Goal: Task Accomplishment & Management: Manage account settings

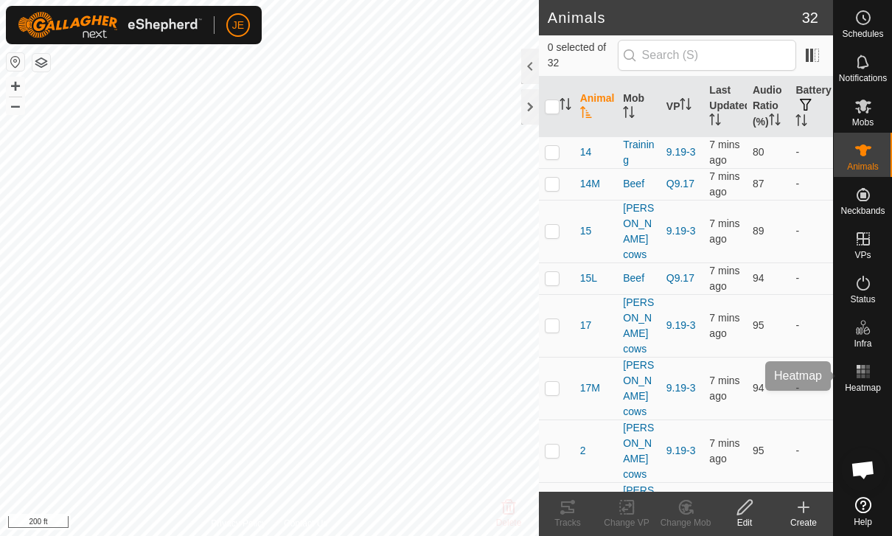
click at [868, 378] on icon at bounding box center [864, 372] width 18 height 18
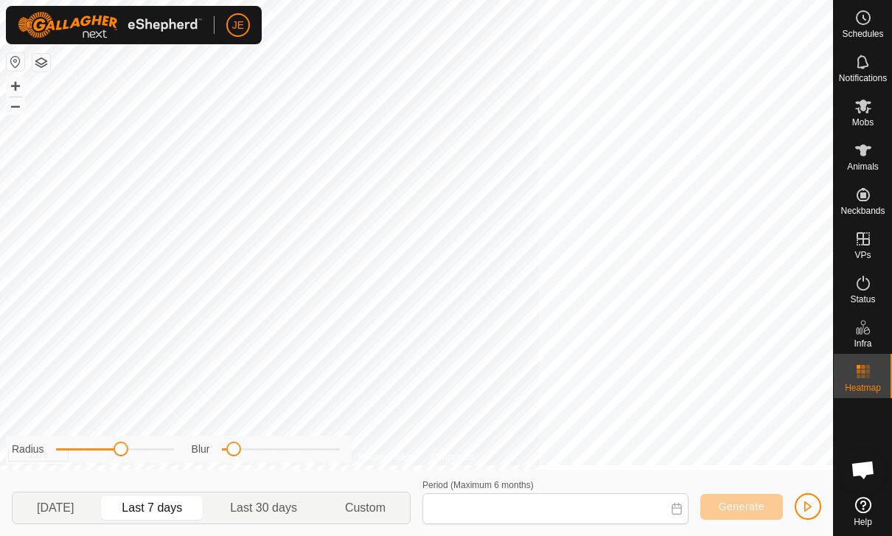
type input "[DATE] - [DATE]"
click at [810, 505] on span "button" at bounding box center [808, 507] width 12 height 12
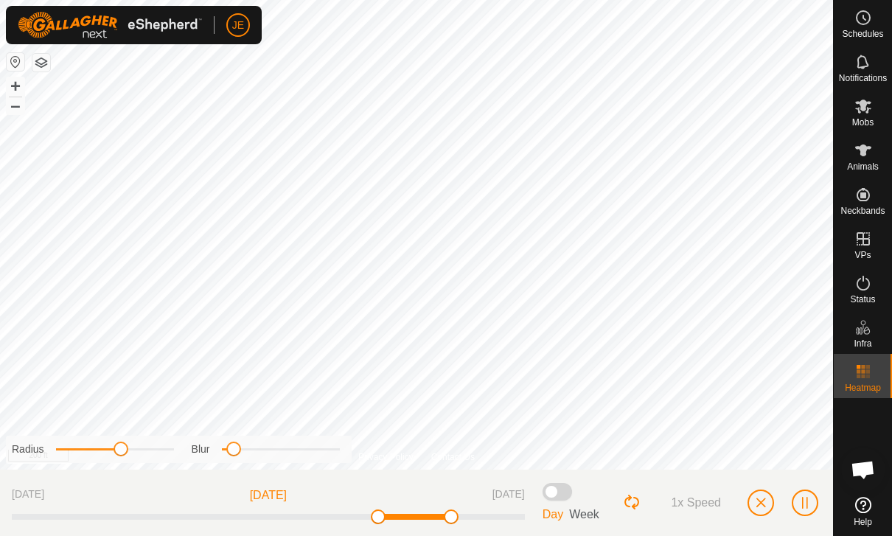
click at [754, 498] on button "button" at bounding box center [761, 503] width 27 height 27
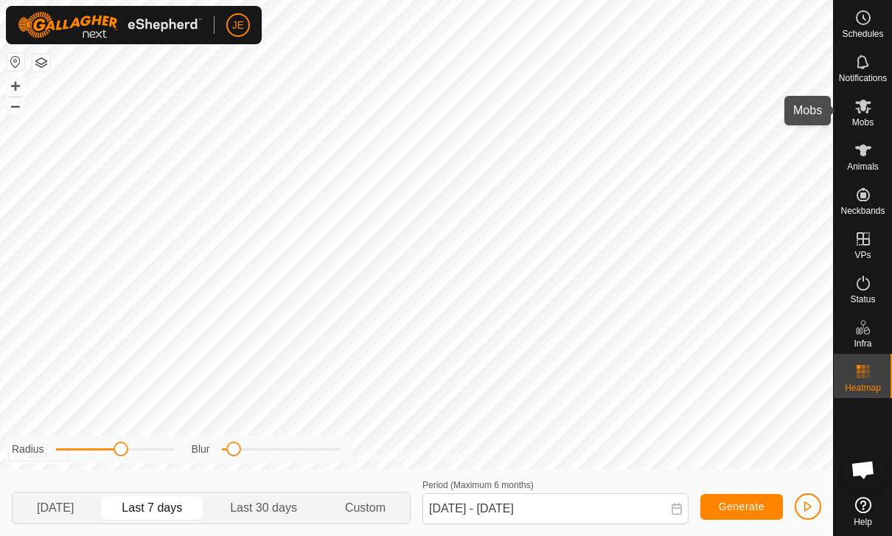
click at [870, 108] on icon at bounding box center [864, 106] width 18 height 18
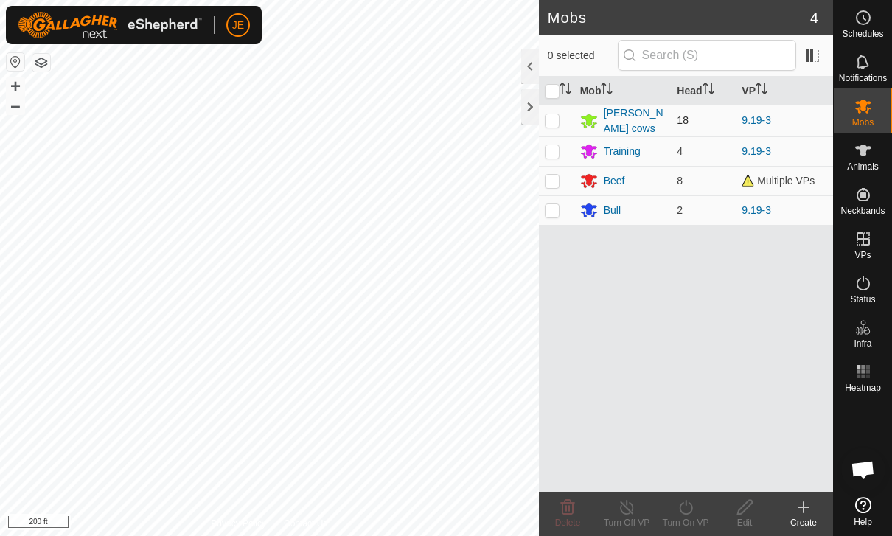
click at [555, 116] on p-checkbox at bounding box center [552, 120] width 15 height 12
checkbox input "true"
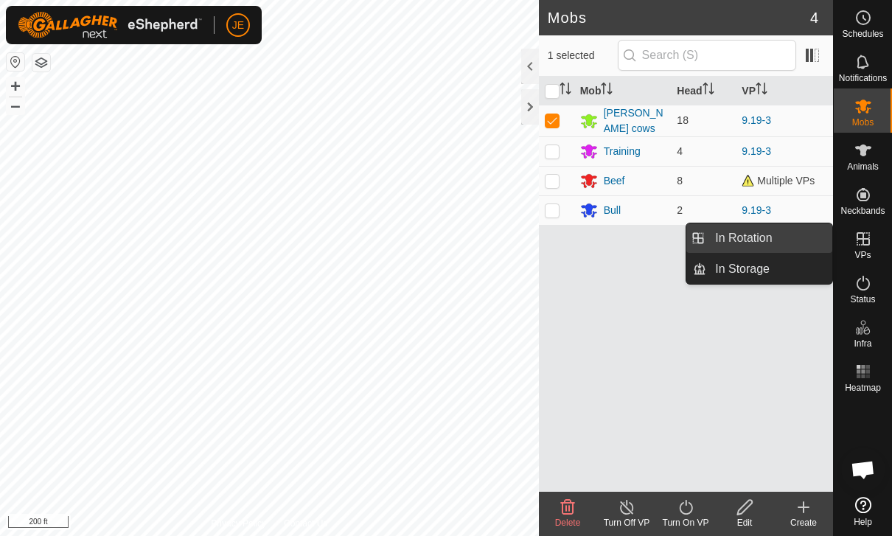
click at [794, 244] on link "In Rotation" at bounding box center [769, 237] width 126 height 29
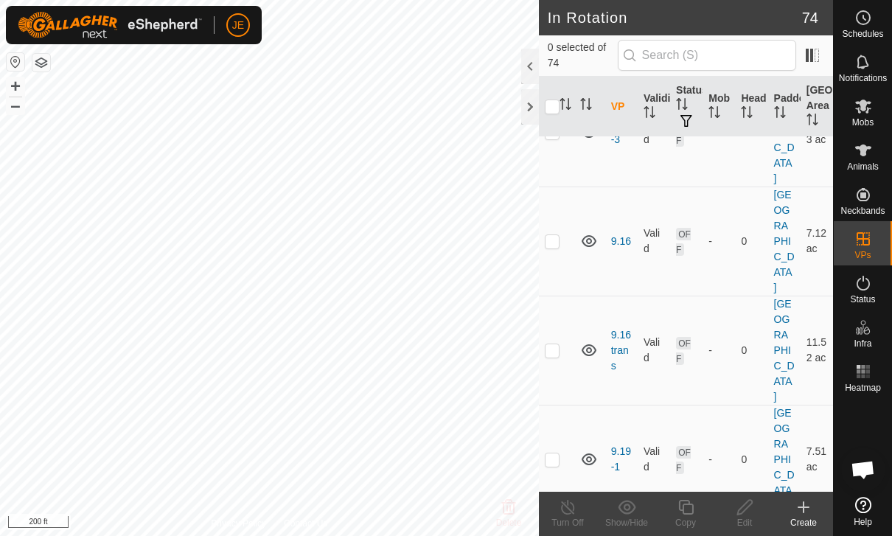
scroll to position [2222, 0]
checkbox input "true"
click at [691, 507] on icon at bounding box center [686, 507] width 18 height 18
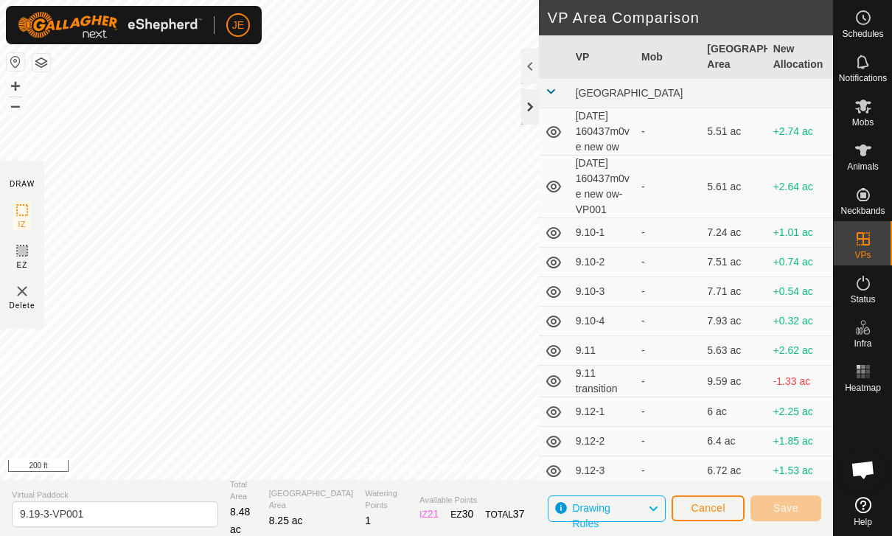
click at [533, 108] on div at bounding box center [530, 106] width 18 height 35
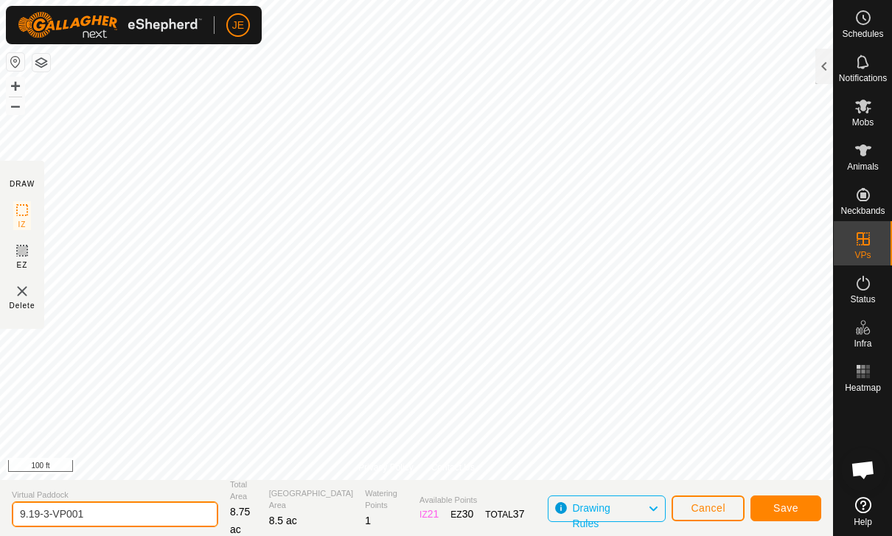
click at [140, 507] on input "9.19-3-VP001" at bounding box center [115, 514] width 206 height 26
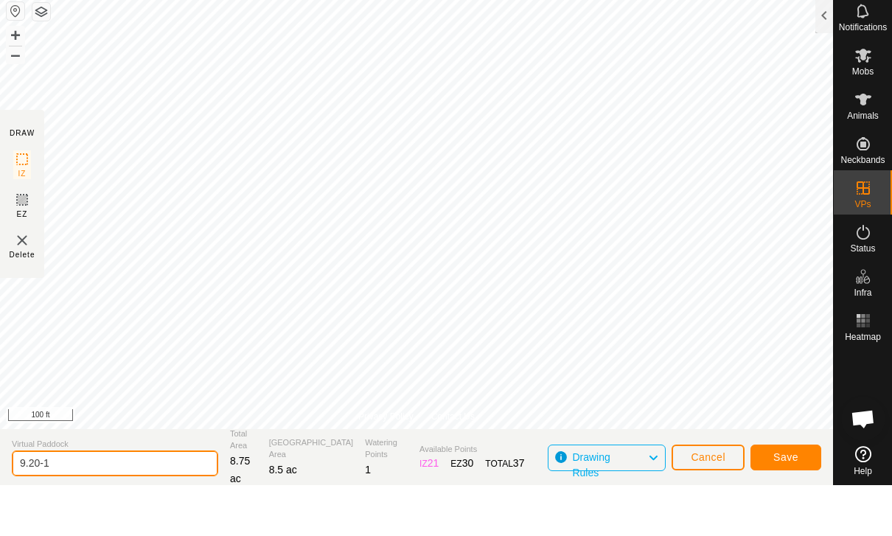
type input "9.20-1"
click at [802, 496] on button "Save" at bounding box center [786, 509] width 71 height 26
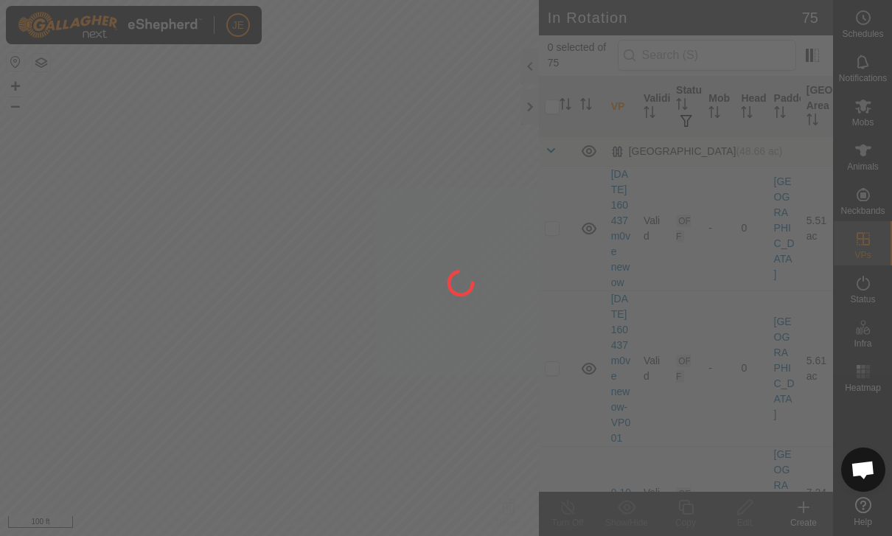
click at [768, 54] on div at bounding box center [446, 268] width 892 height 536
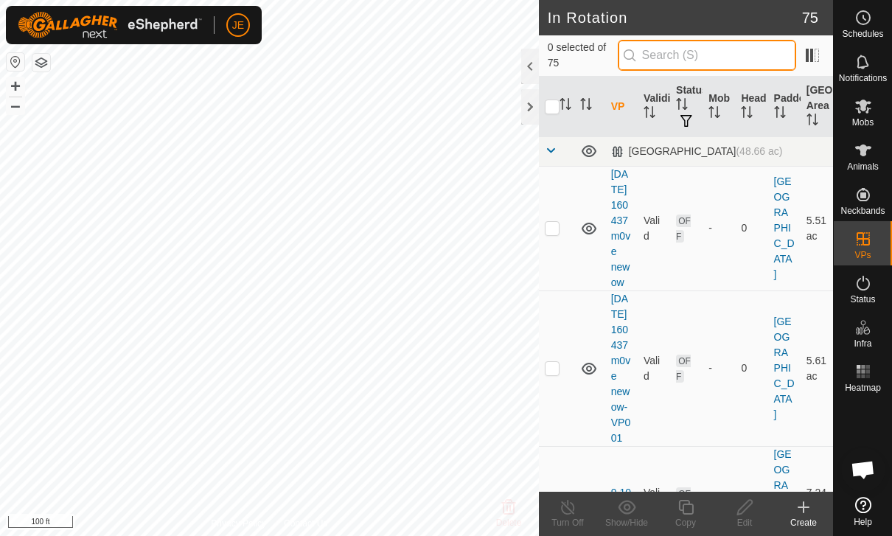
click at [724, 63] on input "text" at bounding box center [707, 55] width 178 height 31
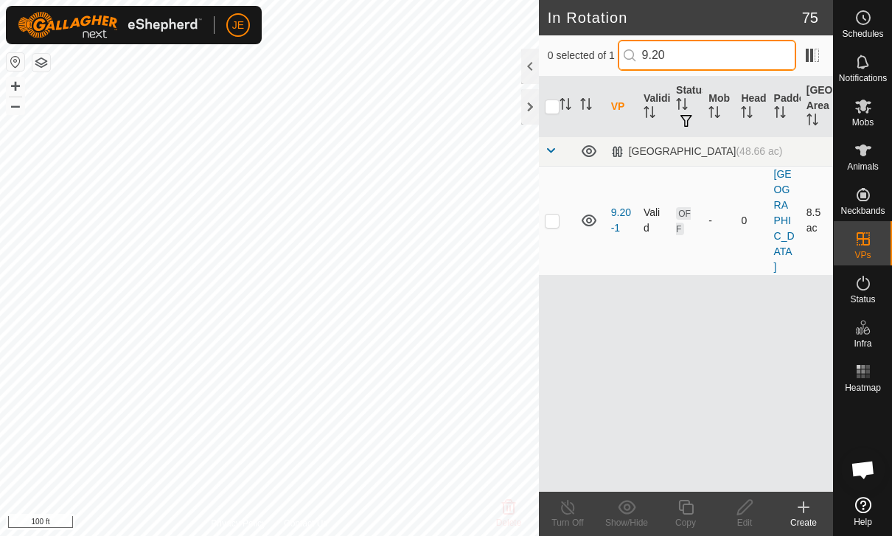
type input "9.20"
click at [561, 209] on td at bounding box center [556, 220] width 35 height 109
checkbox input "true"
click at [688, 511] on icon at bounding box center [686, 507] width 18 height 18
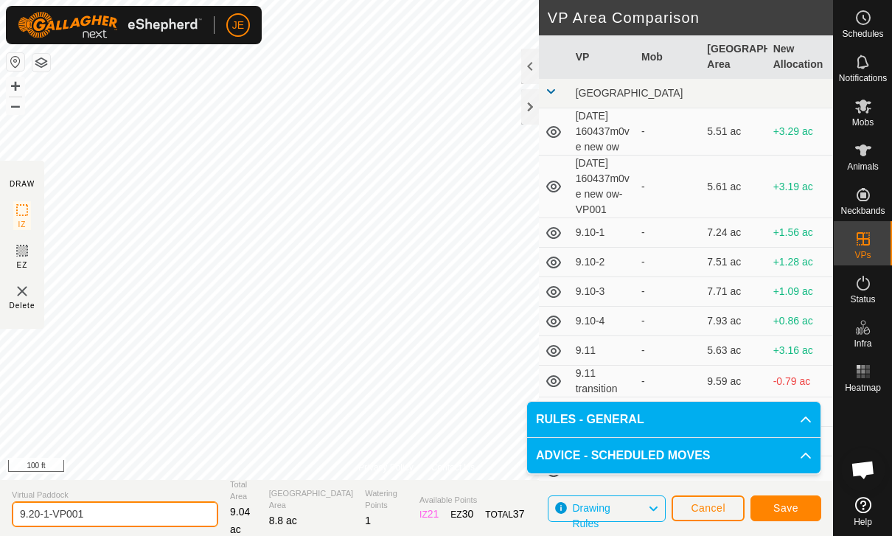
click at [130, 508] on input "9.20-1-VP001" at bounding box center [115, 514] width 206 height 26
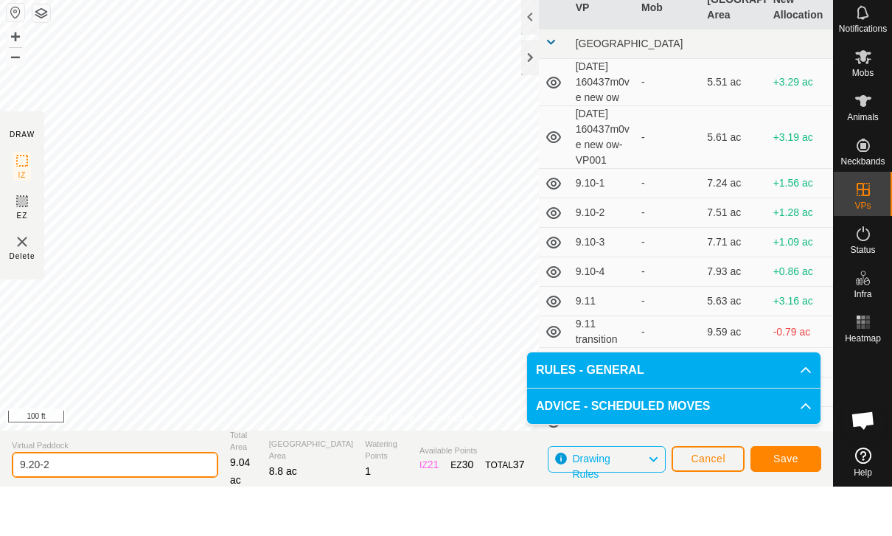
type input "9.20-2"
click at [784, 502] on span "Save" at bounding box center [785, 508] width 25 height 12
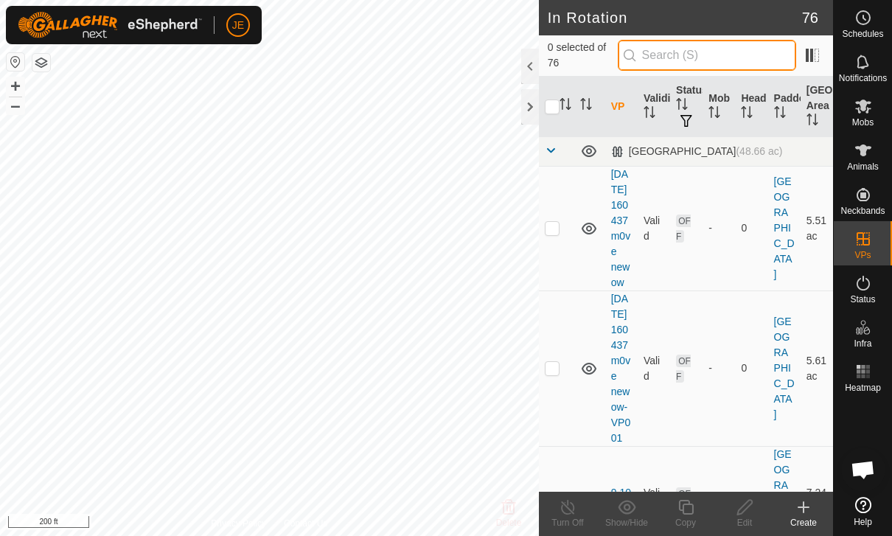
click at [762, 60] on input "text" at bounding box center [707, 55] width 178 height 31
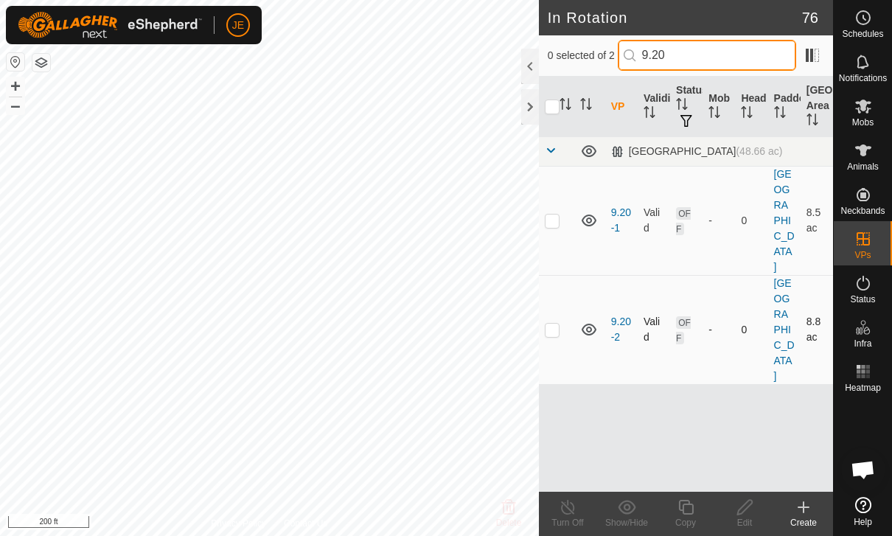
type input "9.20"
click at [564, 300] on td at bounding box center [556, 329] width 35 height 109
checkbox input "true"
click at [686, 512] on icon at bounding box center [686, 507] width 18 height 18
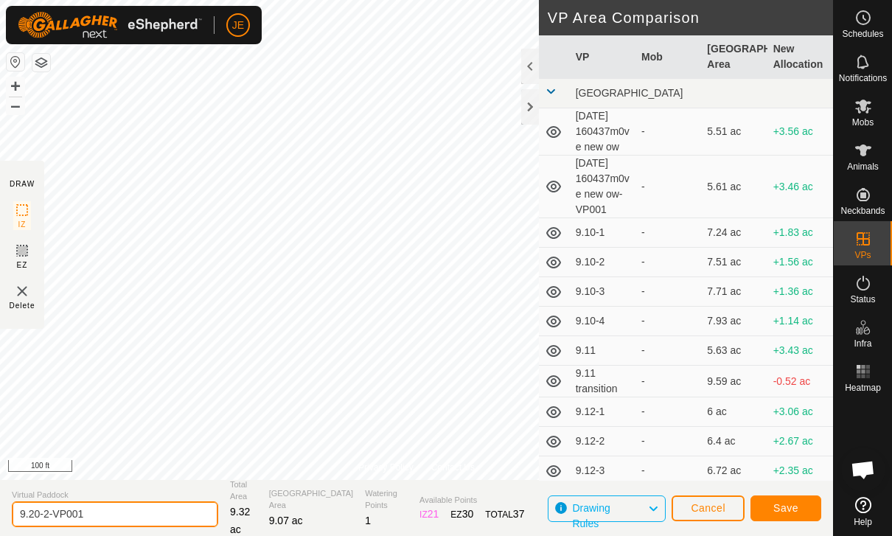
click at [125, 501] on input "9.20-2-VP001" at bounding box center [115, 514] width 206 height 26
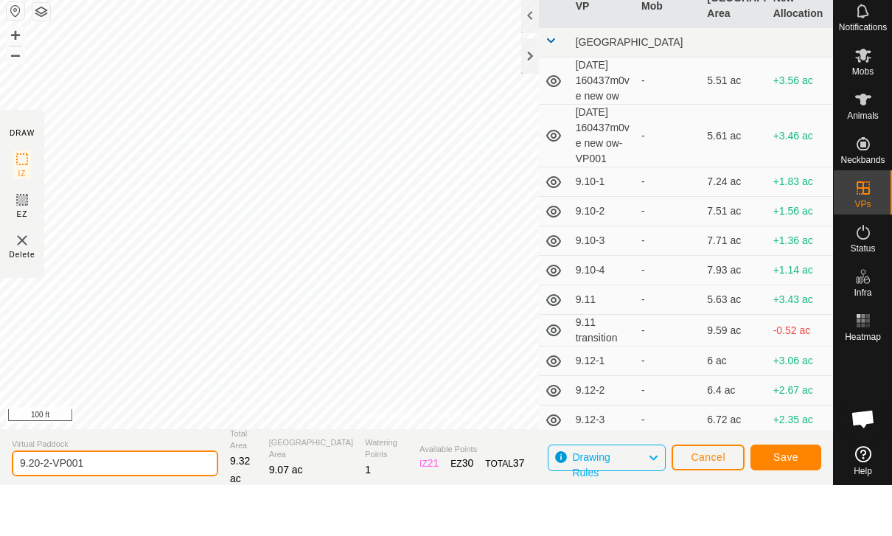
click at [122, 501] on input "9.20-2-VP001" at bounding box center [115, 514] width 206 height 26
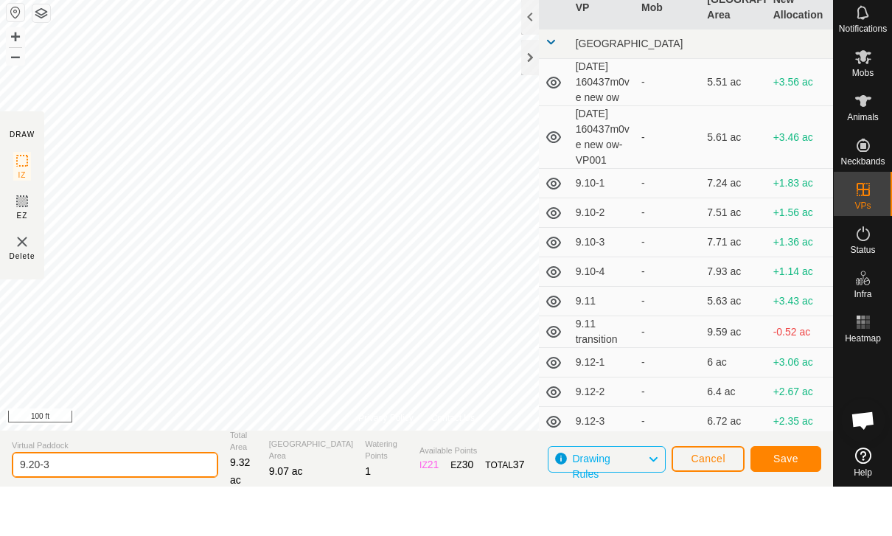
type input "9.20-3"
click at [785, 502] on span "Save" at bounding box center [785, 508] width 25 height 12
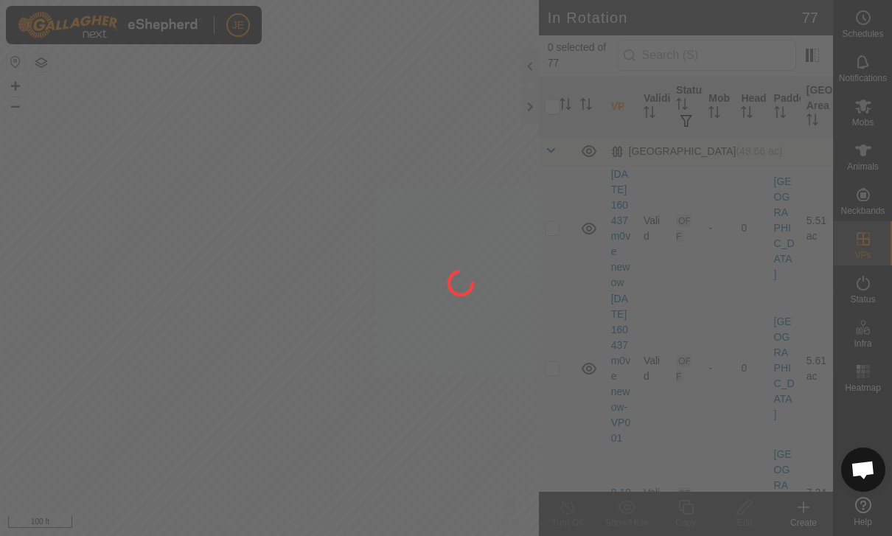
click at [744, 62] on div at bounding box center [446, 268] width 892 height 536
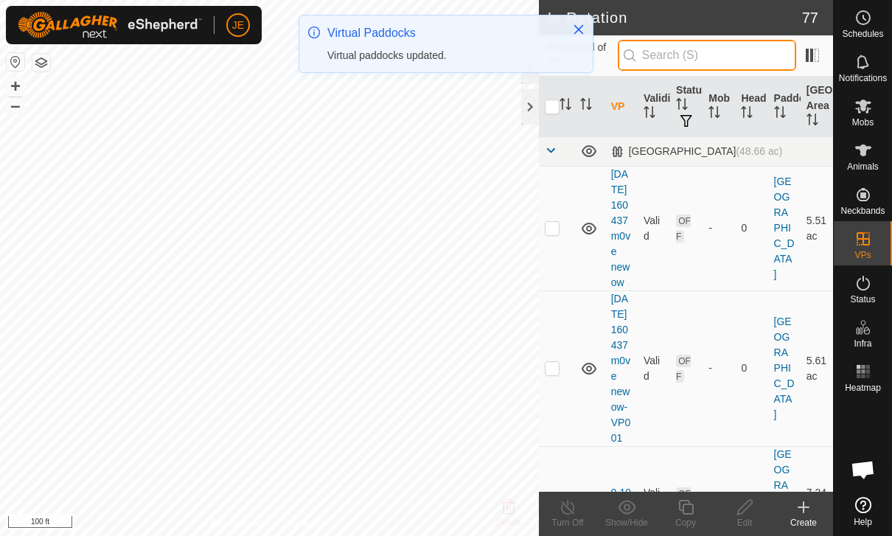
click at [751, 60] on input "text" at bounding box center [707, 55] width 178 height 31
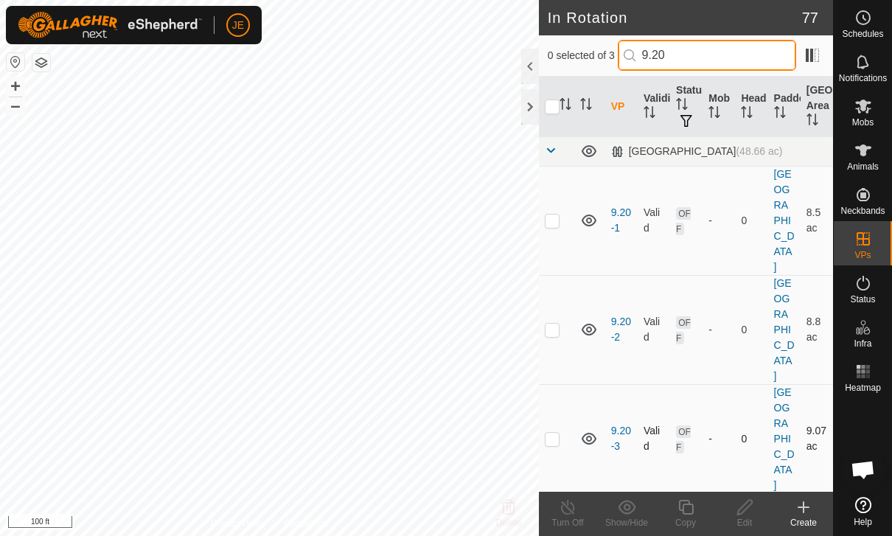
type input "9.20"
click at [557, 433] on p-checkbox at bounding box center [552, 439] width 15 height 12
checkbox input "true"
click at [698, 510] on copy-svg-icon at bounding box center [685, 507] width 59 height 18
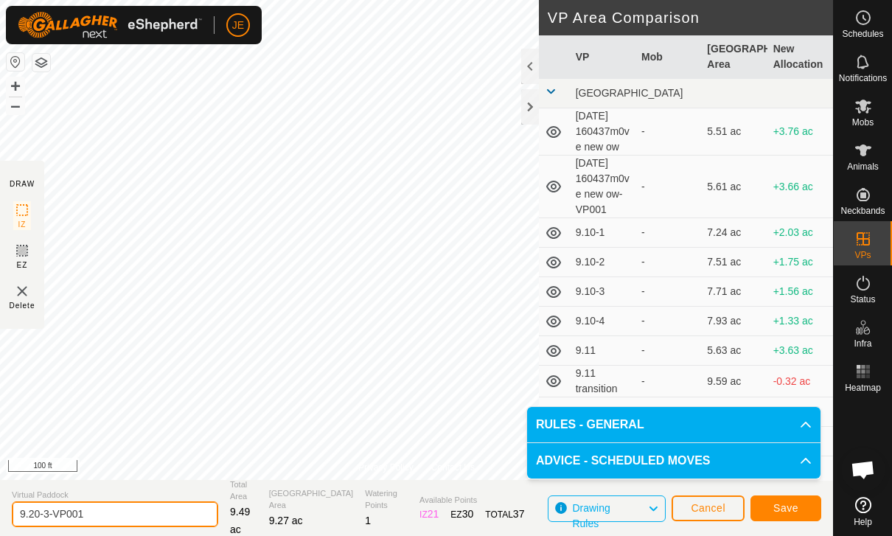
click at [126, 505] on input "9.20-3-VP001" at bounding box center [115, 514] width 206 height 26
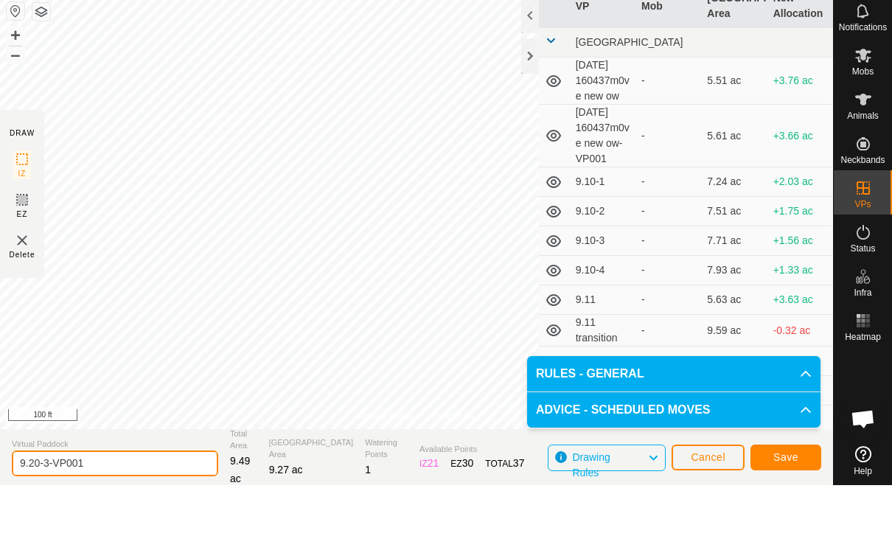
click at [117, 501] on input "9.20-3-VP001" at bounding box center [115, 514] width 206 height 26
type input "9.20-4"
click at [796, 502] on span "Save" at bounding box center [785, 508] width 25 height 12
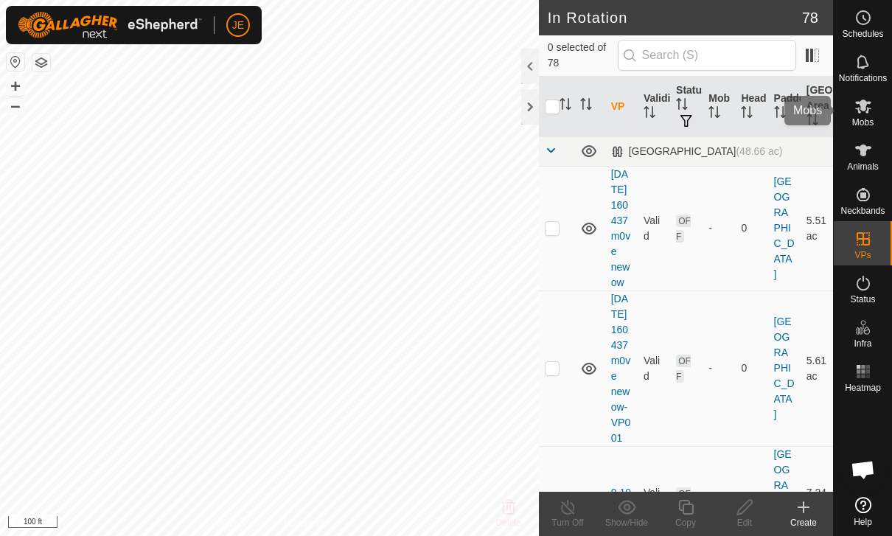
click at [872, 114] on icon at bounding box center [864, 106] width 18 height 18
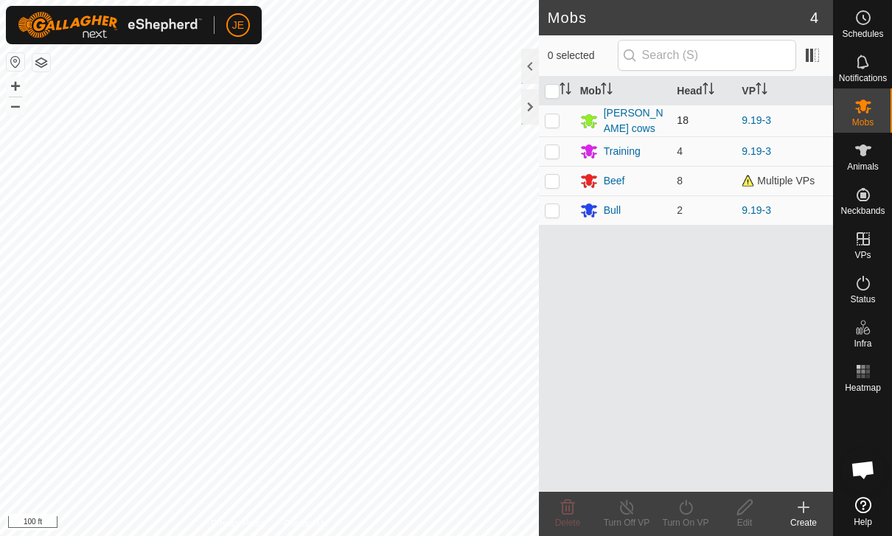
click at [542, 117] on td at bounding box center [556, 121] width 35 height 32
checkbox input "true"
click at [697, 515] on turn-on-svg-icon at bounding box center [685, 507] width 59 height 18
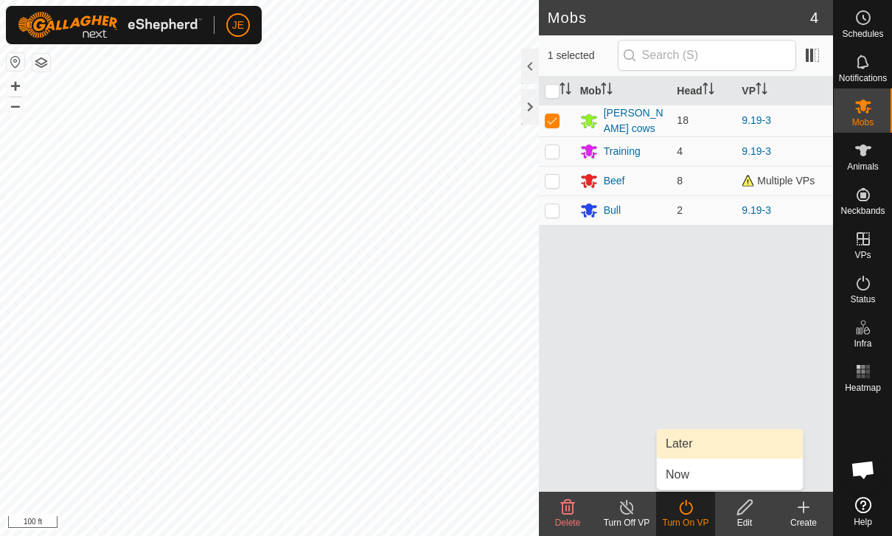
click at [692, 440] on span "Later" at bounding box center [679, 444] width 27 height 18
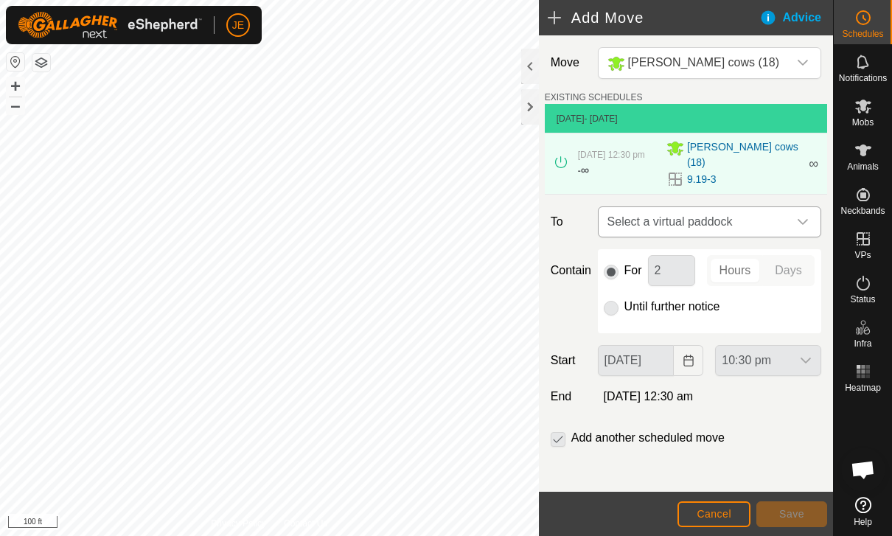
click at [750, 218] on span "Select a virtual paddock" at bounding box center [695, 221] width 187 height 29
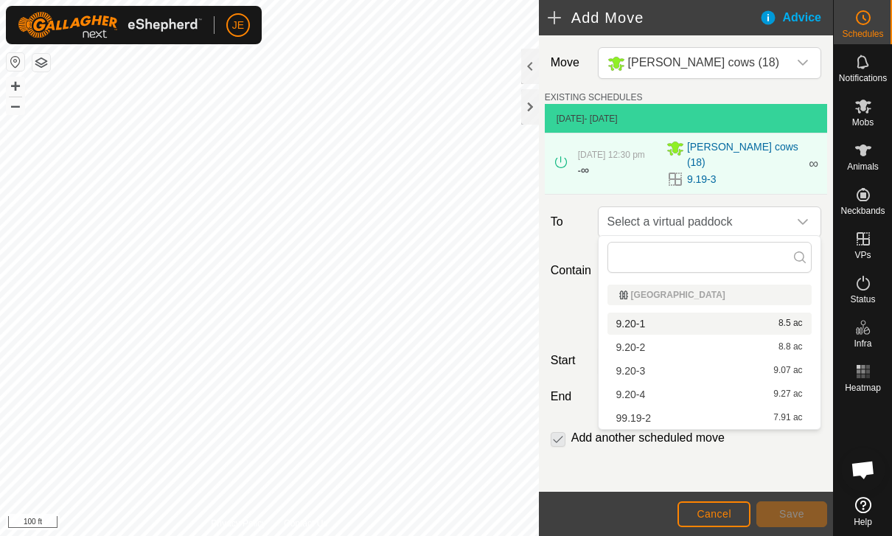
click at [680, 323] on div "9.20-1 8.5 ac" at bounding box center [709, 324] width 187 height 10
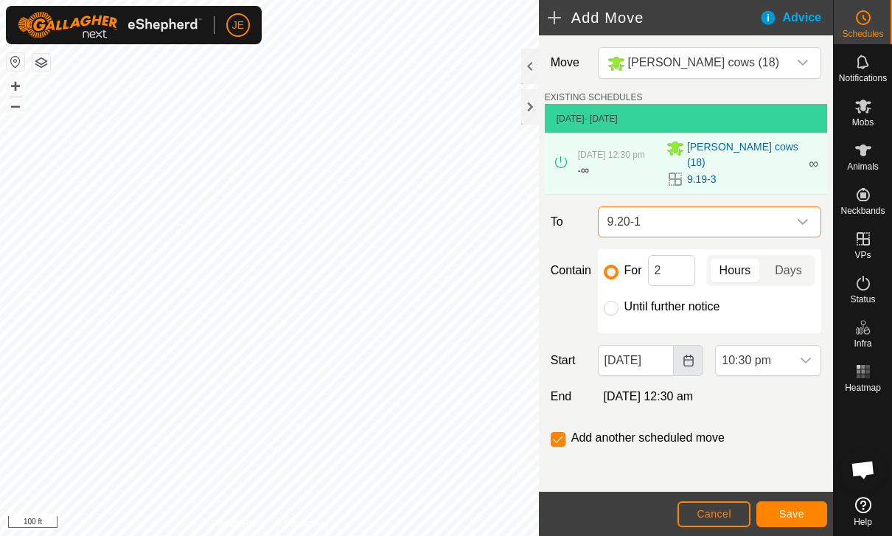
click at [678, 361] on button "Choose Date" at bounding box center [688, 360] width 29 height 31
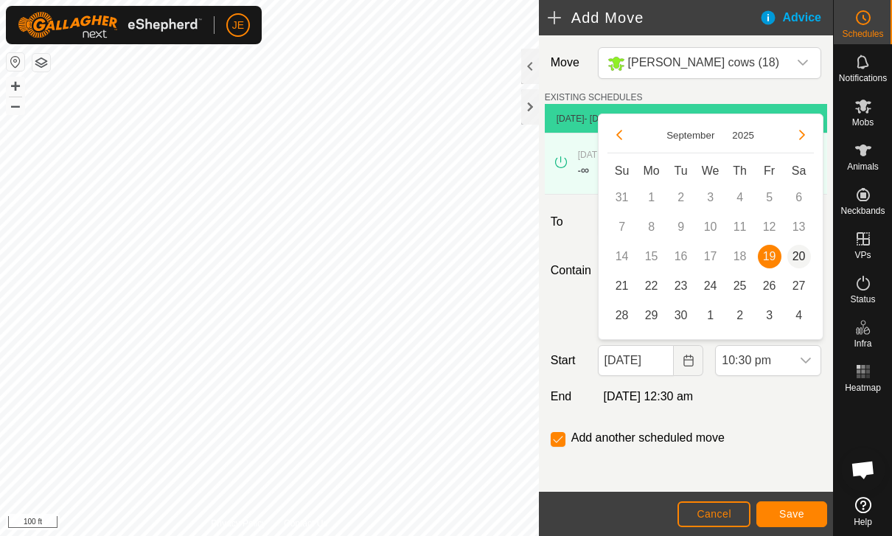
click at [802, 257] on span "20" at bounding box center [799, 257] width 24 height 24
type input "[DATE]"
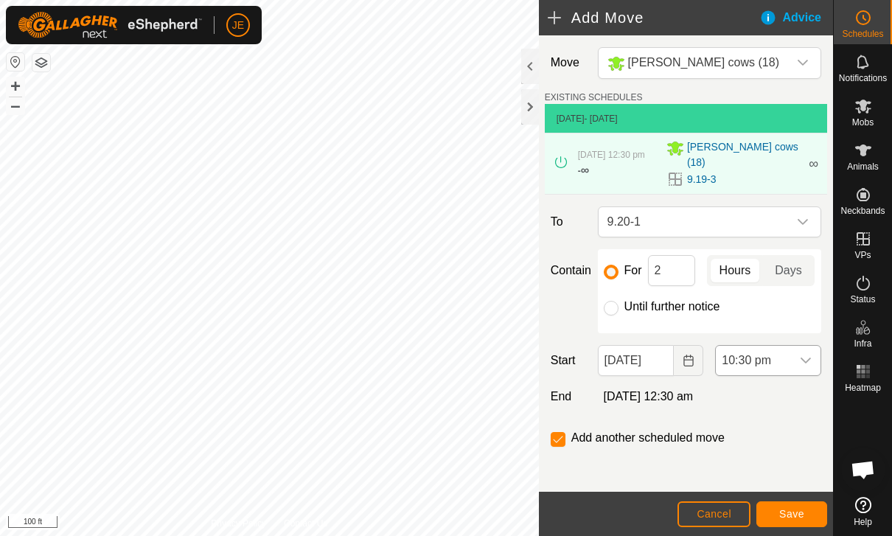
click at [774, 357] on span "10:30 pm" at bounding box center [753, 360] width 75 height 29
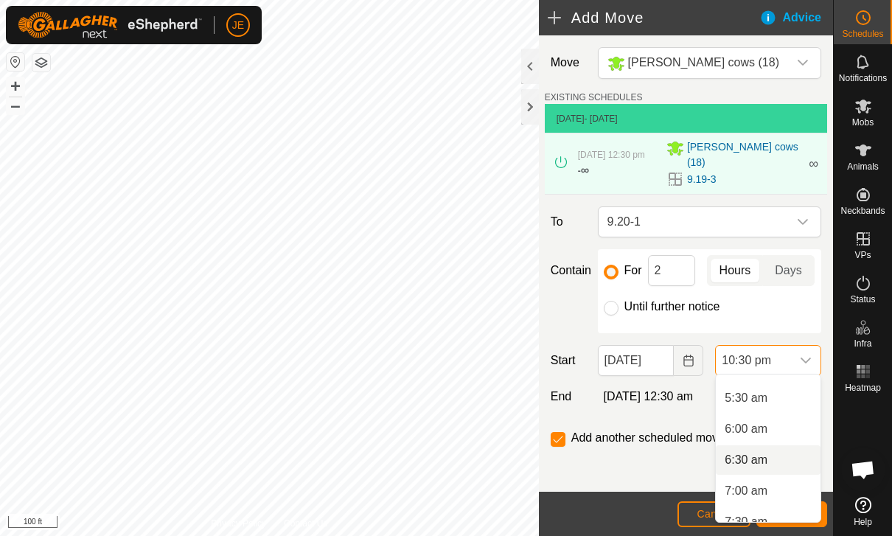
click at [754, 465] on span "6:30 am" at bounding box center [746, 460] width 43 height 18
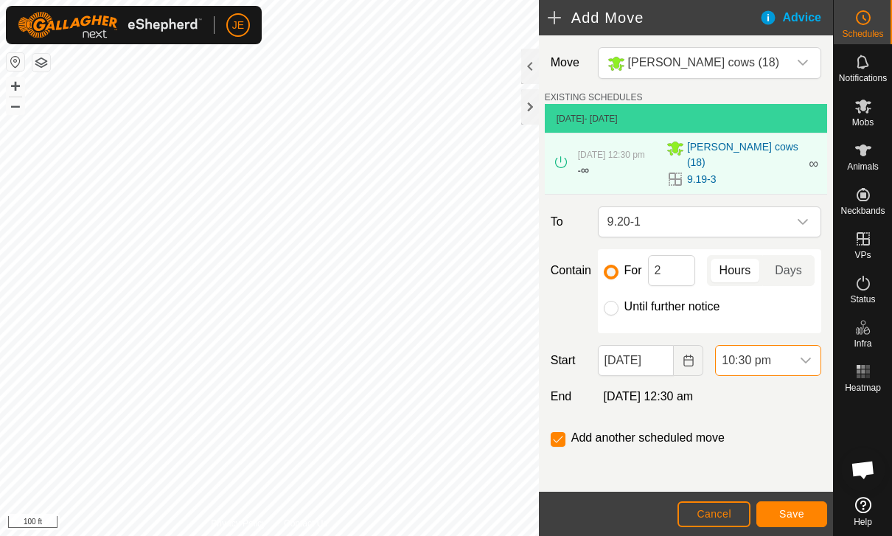
scroll to position [1276, 0]
click at [790, 519] on span "Save" at bounding box center [791, 514] width 25 height 12
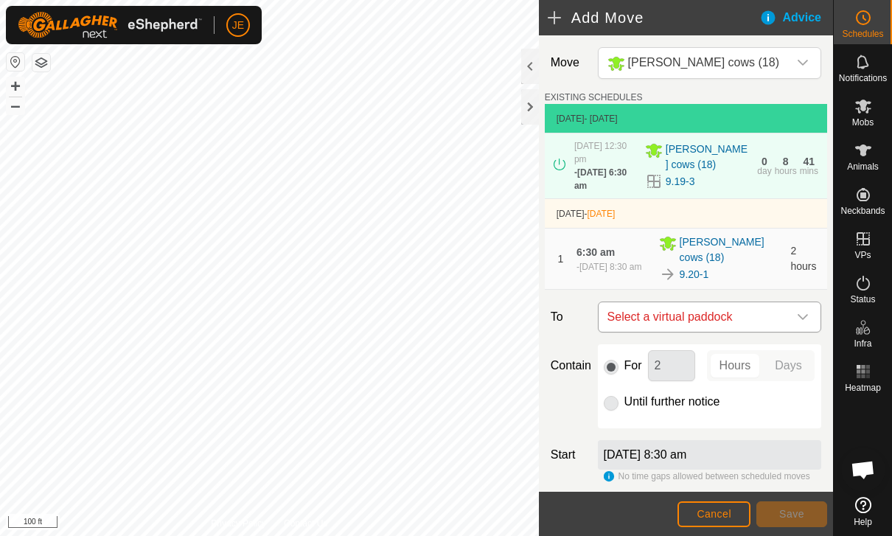
click at [744, 318] on span "Select a virtual paddock" at bounding box center [695, 316] width 187 height 29
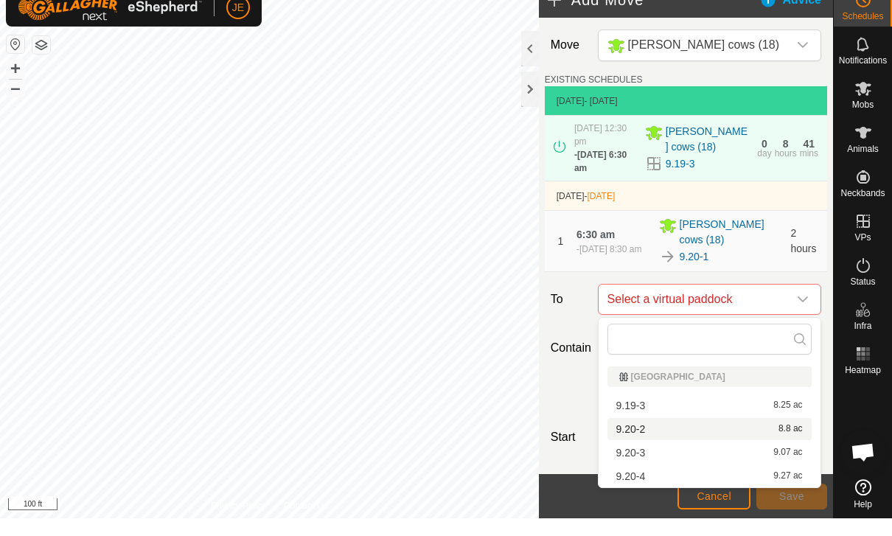
click at [659, 442] on div "9.20-2 8.8 ac" at bounding box center [709, 447] width 187 height 10
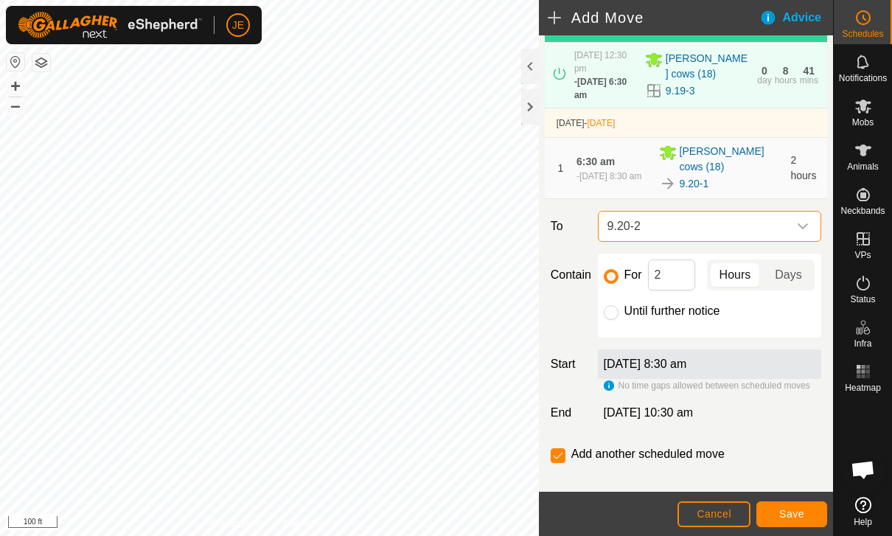
scroll to position [93, 0]
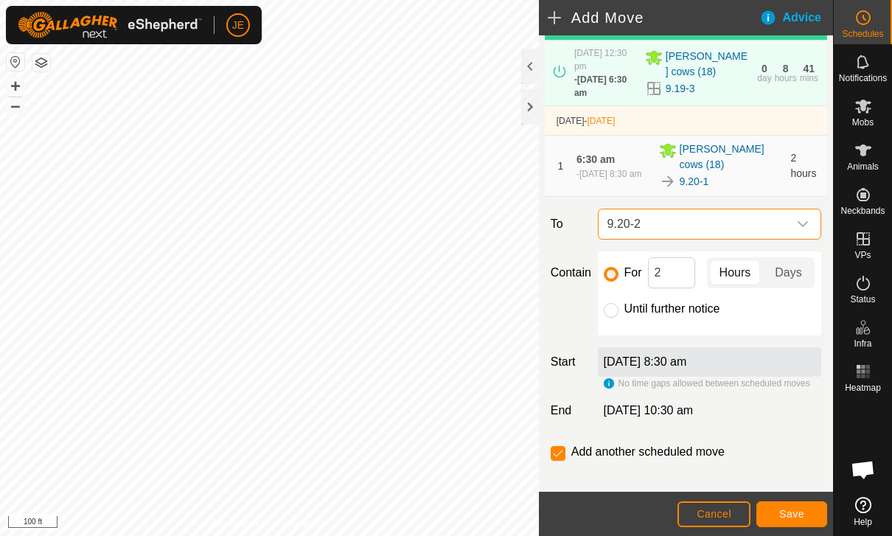
click at [786, 509] on span "Save" at bounding box center [791, 514] width 25 height 12
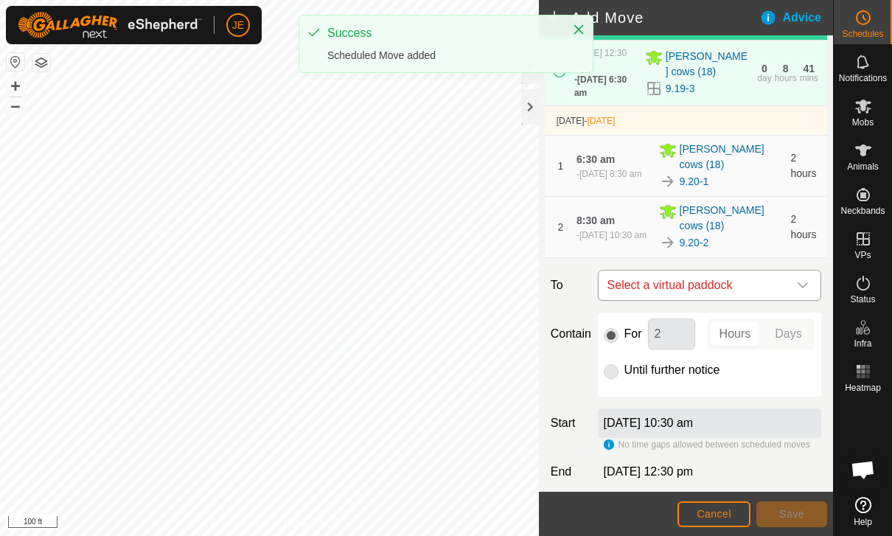
click at [762, 288] on span "Select a virtual paddock" at bounding box center [695, 285] width 187 height 29
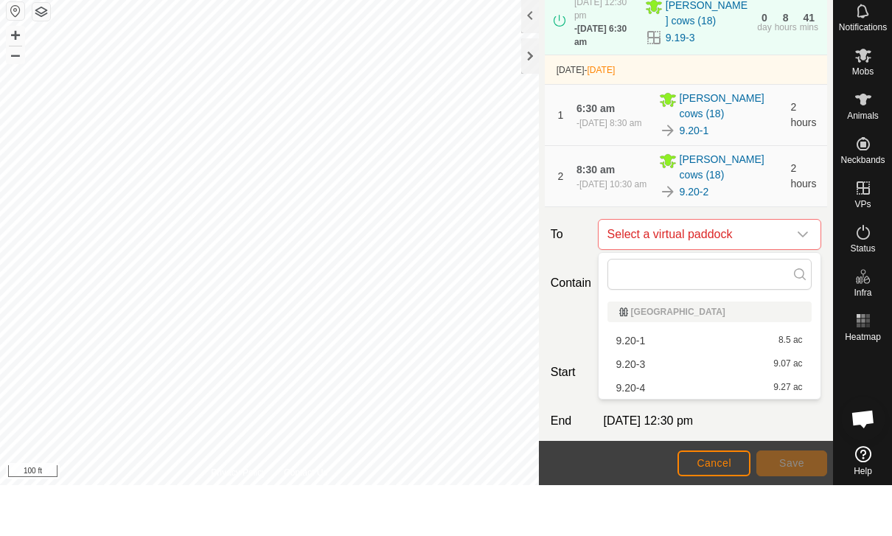
click at [658, 410] on div "9.20-3 9.07 ac" at bounding box center [709, 415] width 187 height 10
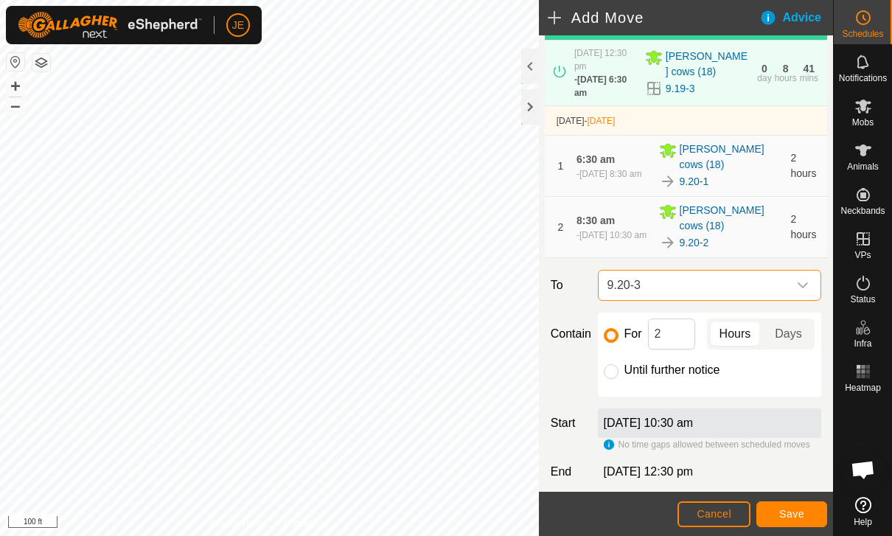
click at [789, 513] on span "Save" at bounding box center [791, 514] width 25 height 12
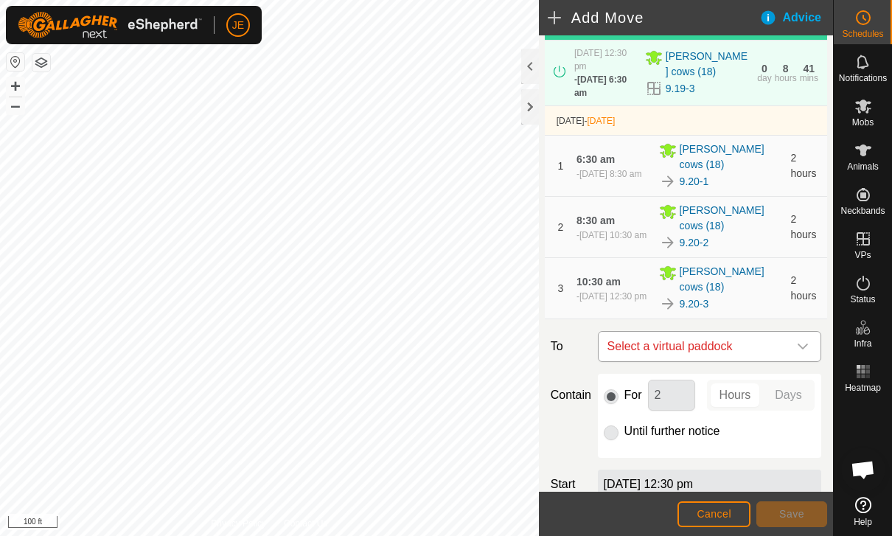
click at [709, 339] on span "Select a virtual paddock" at bounding box center [695, 346] width 187 height 29
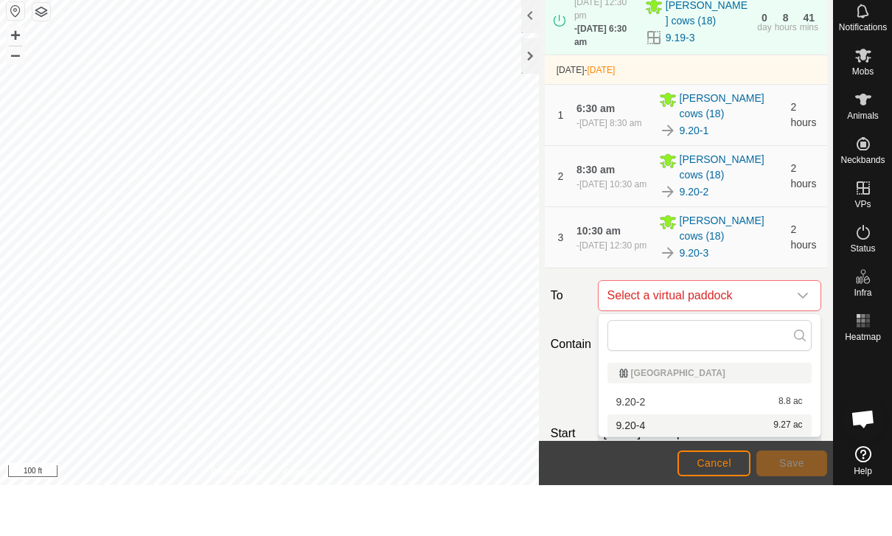
click at [690, 471] on div "9.20-4 9.27 ac" at bounding box center [709, 476] width 187 height 10
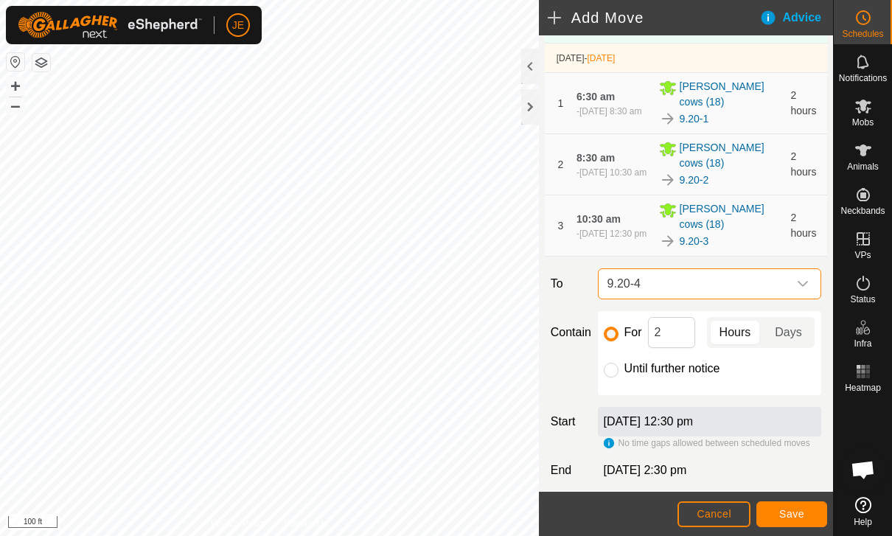
scroll to position [167, 0]
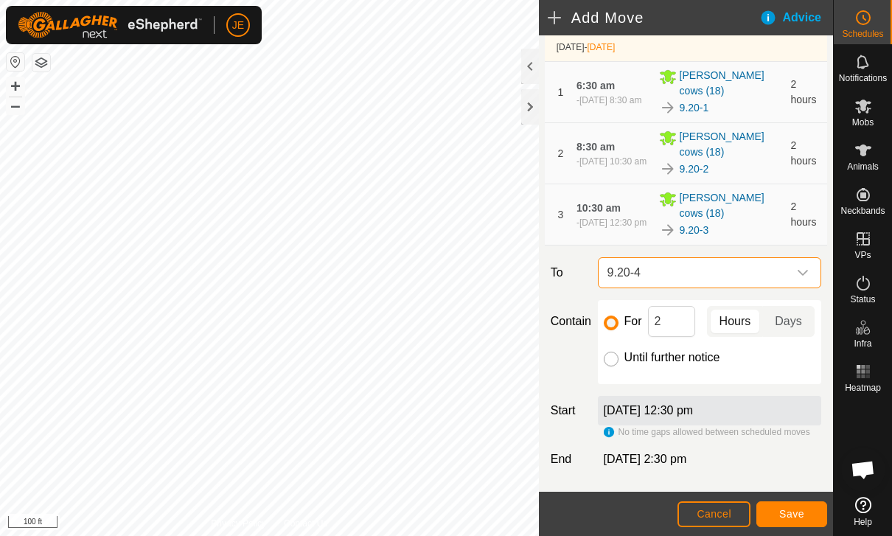
click at [616, 358] on input "Until further notice" at bounding box center [611, 359] width 15 height 15
radio input "true"
checkbox input "false"
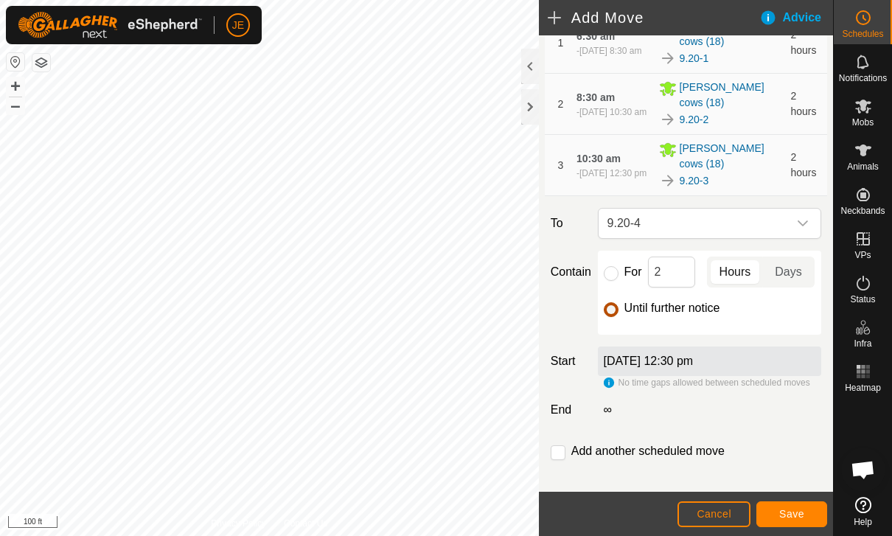
scroll to position [212, 0]
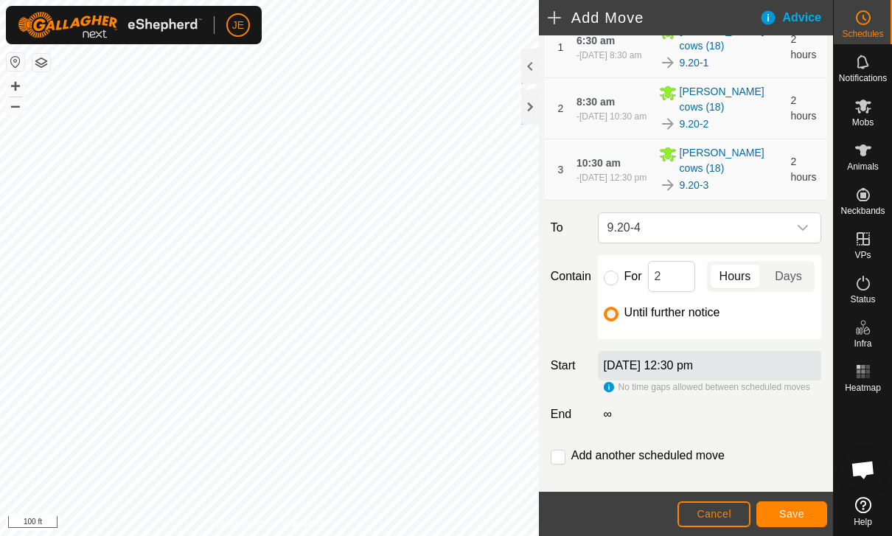
click at [790, 511] on span "Save" at bounding box center [791, 514] width 25 height 12
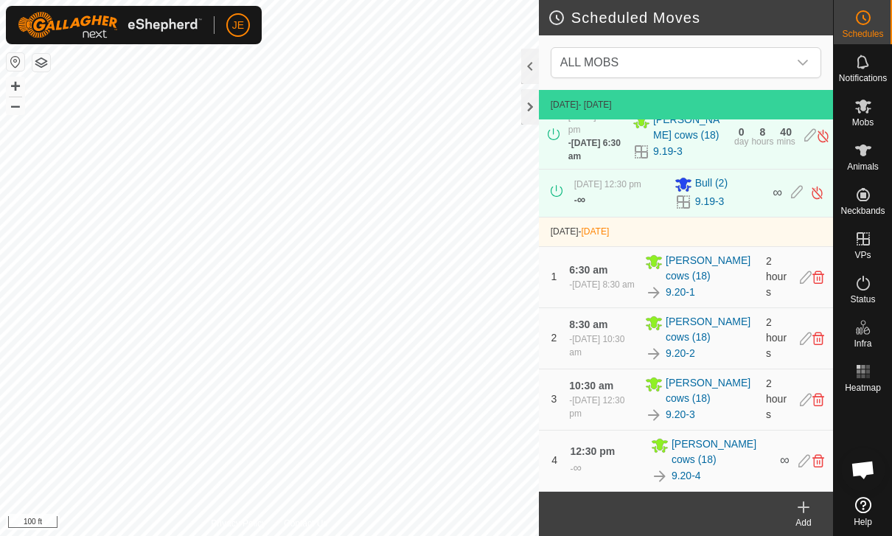
scroll to position [82, 0]
click at [863, 123] on span "Mobs" at bounding box center [862, 122] width 21 height 9
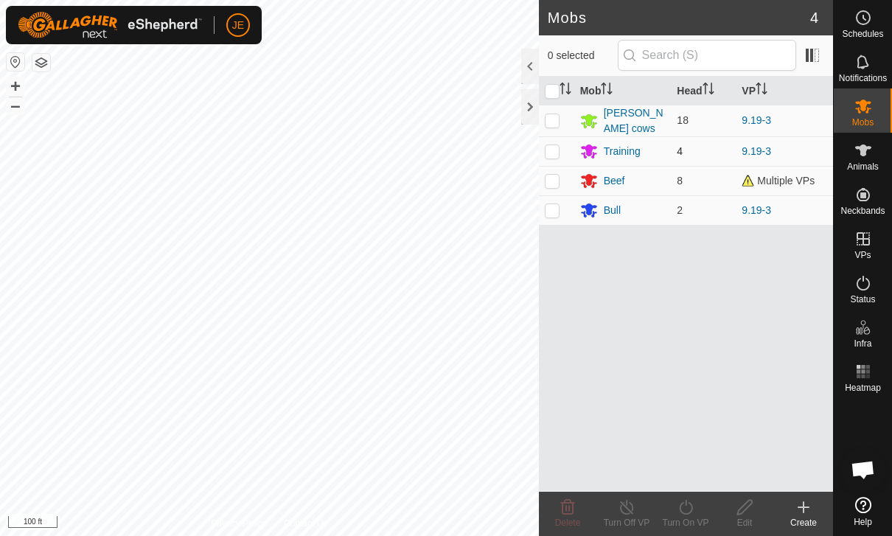
click at [559, 145] on p-checkbox at bounding box center [552, 151] width 15 height 12
checkbox input "true"
click at [691, 505] on icon at bounding box center [685, 507] width 13 height 15
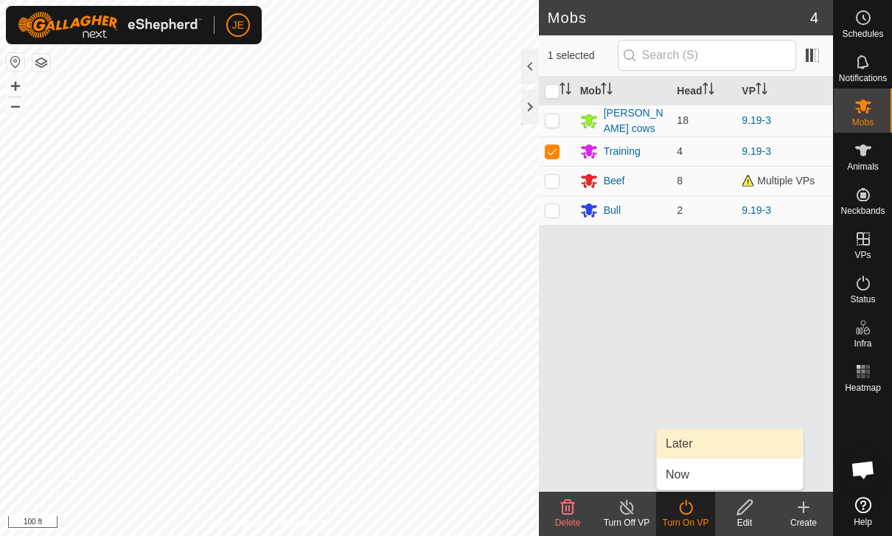
click at [698, 433] on link "Later" at bounding box center [730, 443] width 146 height 29
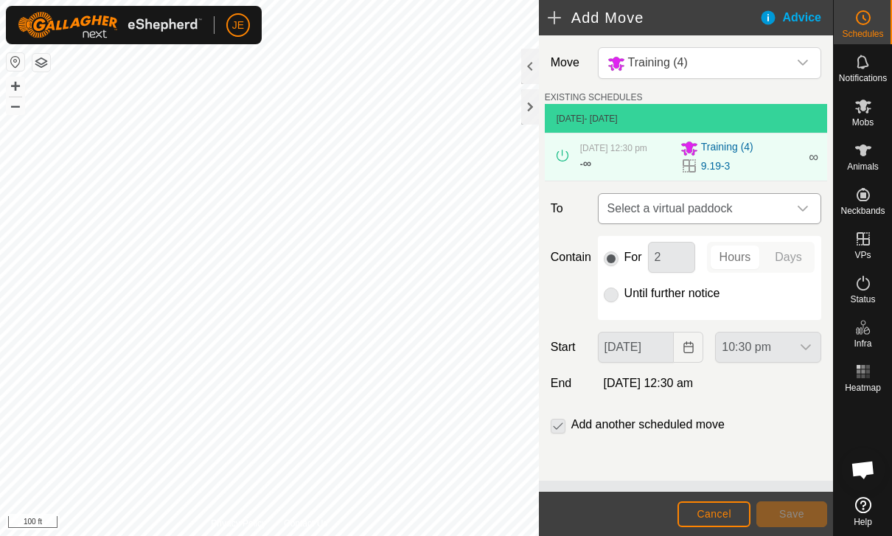
click at [682, 216] on span "Select a virtual paddock" at bounding box center [695, 208] width 187 height 29
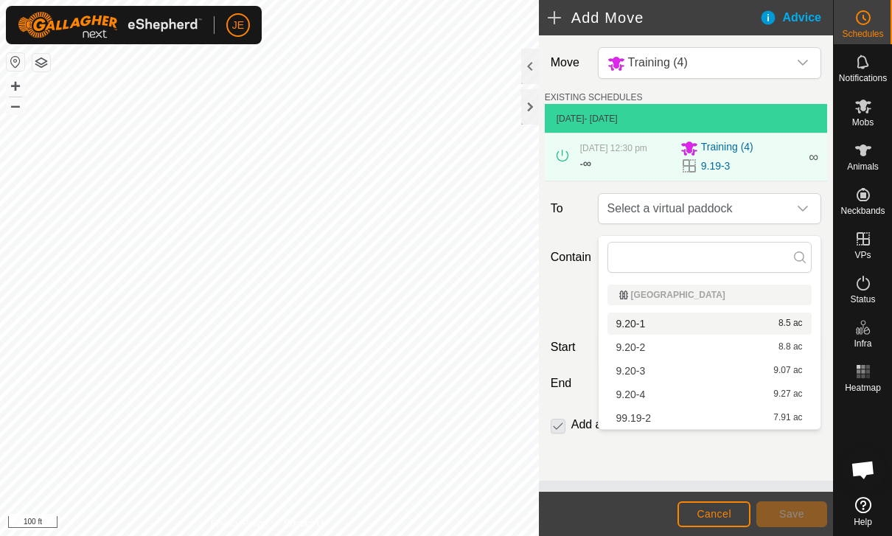
click at [667, 320] on div "9.20-1 8.5 ac" at bounding box center [709, 324] width 187 height 10
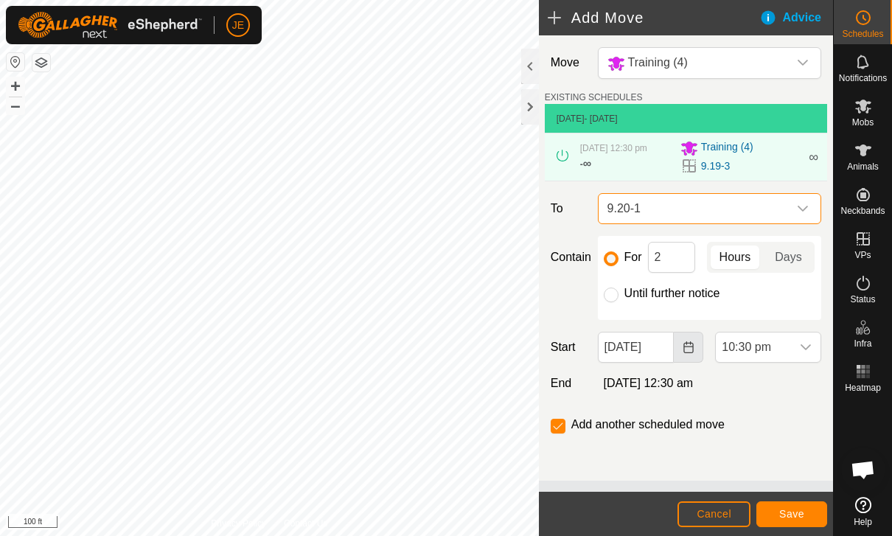
click at [692, 353] on icon "Choose Date" at bounding box center [689, 347] width 10 height 12
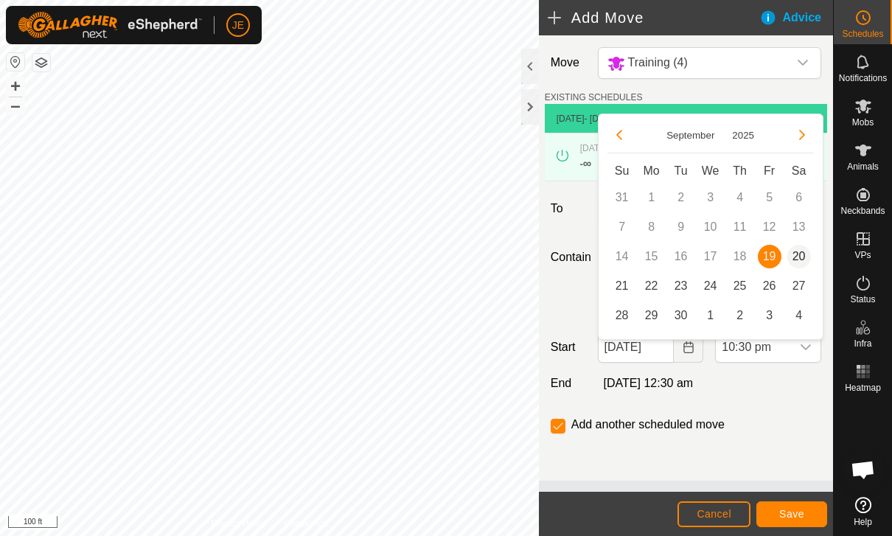
click at [808, 254] on span "20" at bounding box center [799, 257] width 24 height 24
type input "[DATE]"
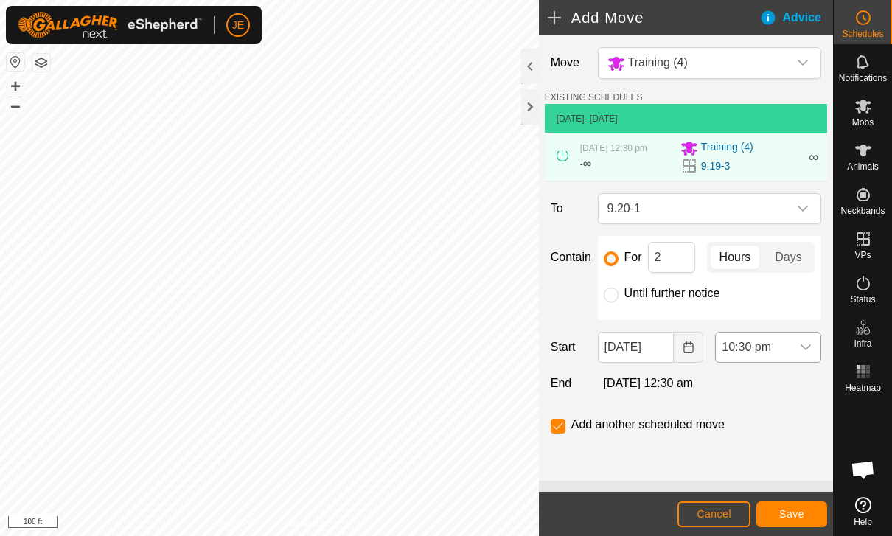
click at [801, 350] on div "dropdown trigger" at bounding box center [805, 347] width 29 height 29
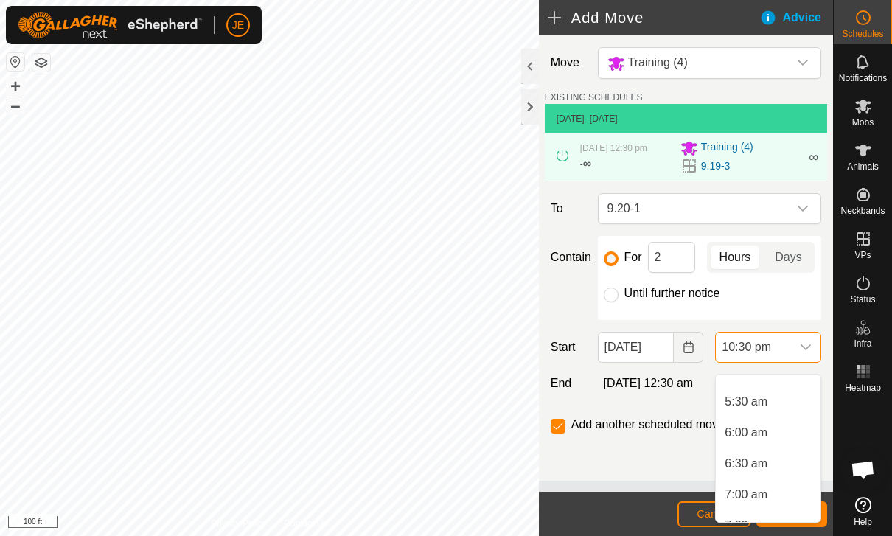
scroll to position [330, 0]
click at [770, 459] on li "6:30 am" at bounding box center [768, 462] width 105 height 29
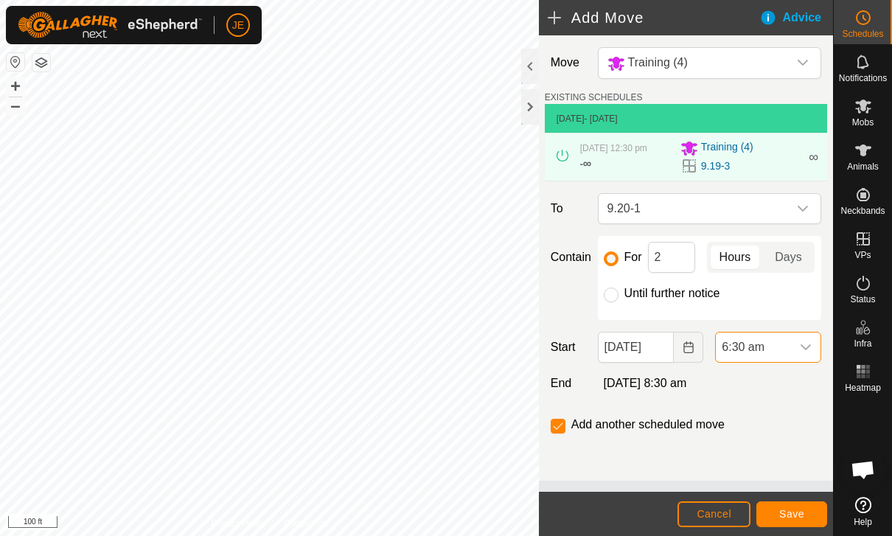
scroll to position [1276, 0]
click at [792, 503] on button "Save" at bounding box center [792, 514] width 71 height 26
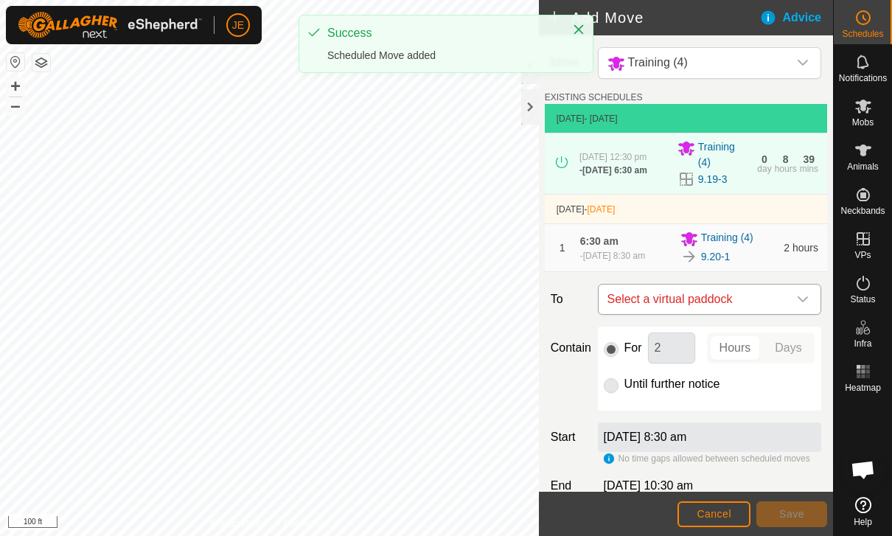
click at [740, 314] on span "Select a virtual paddock" at bounding box center [695, 299] width 187 height 29
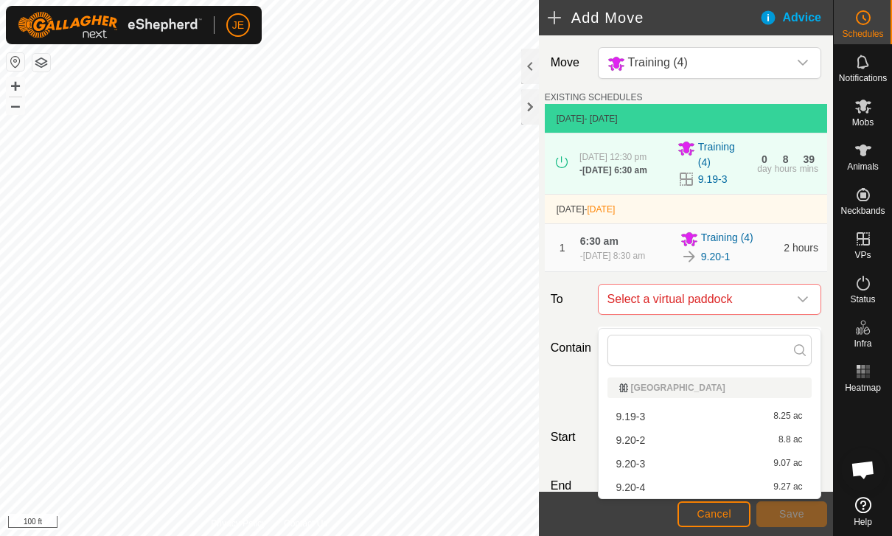
click at [664, 435] on div "9.20-2 8.8 ac" at bounding box center [709, 440] width 187 height 10
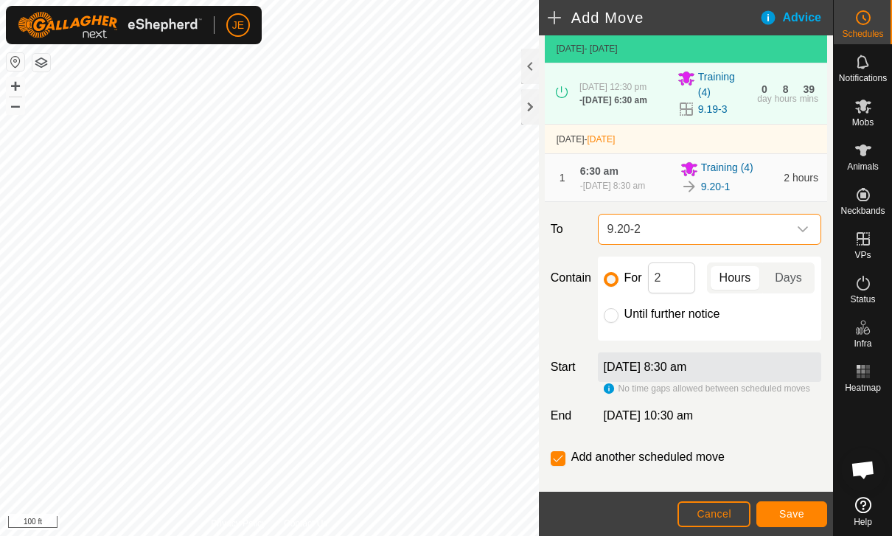
scroll to position [78, 0]
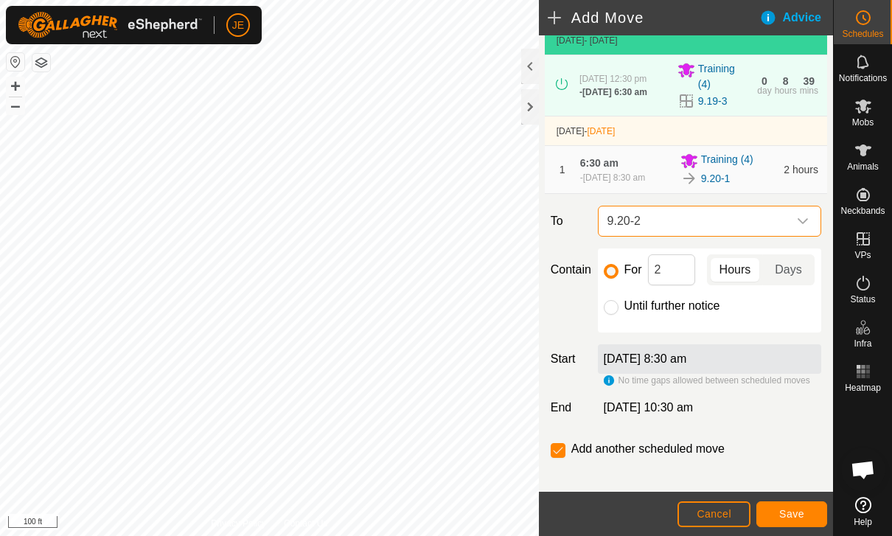
click at [789, 514] on span "Save" at bounding box center [791, 514] width 25 height 12
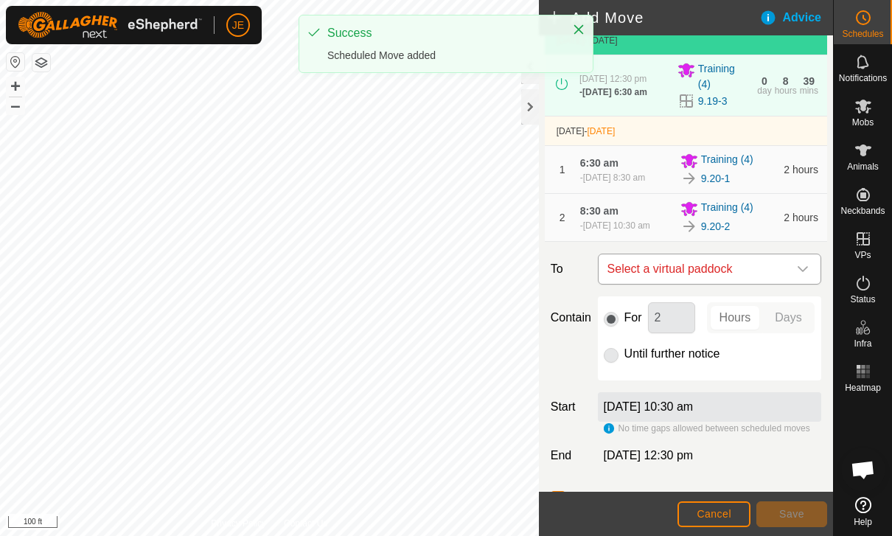
click at [710, 284] on span "Select a virtual paddock" at bounding box center [695, 268] width 187 height 29
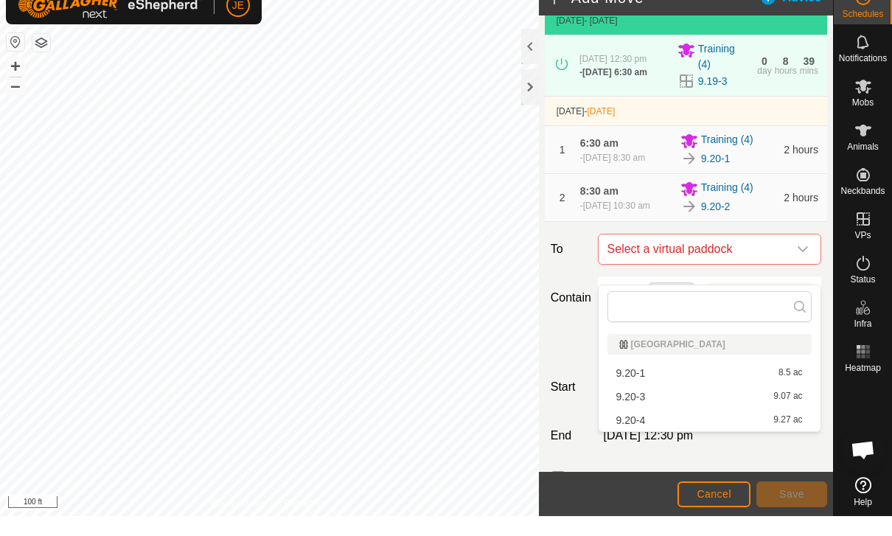
click at [679, 411] on div "9.20-3 9.07 ac" at bounding box center [709, 416] width 187 height 10
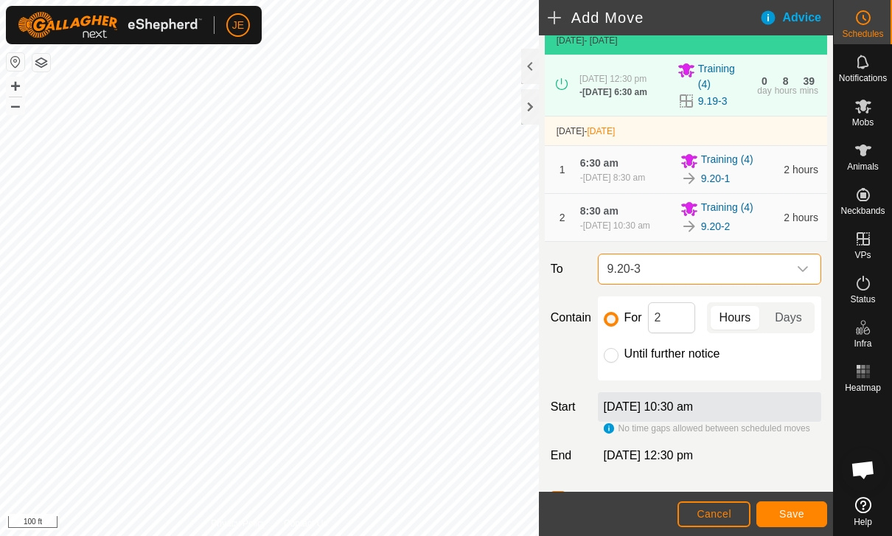
click at [800, 518] on span "Save" at bounding box center [791, 514] width 25 height 12
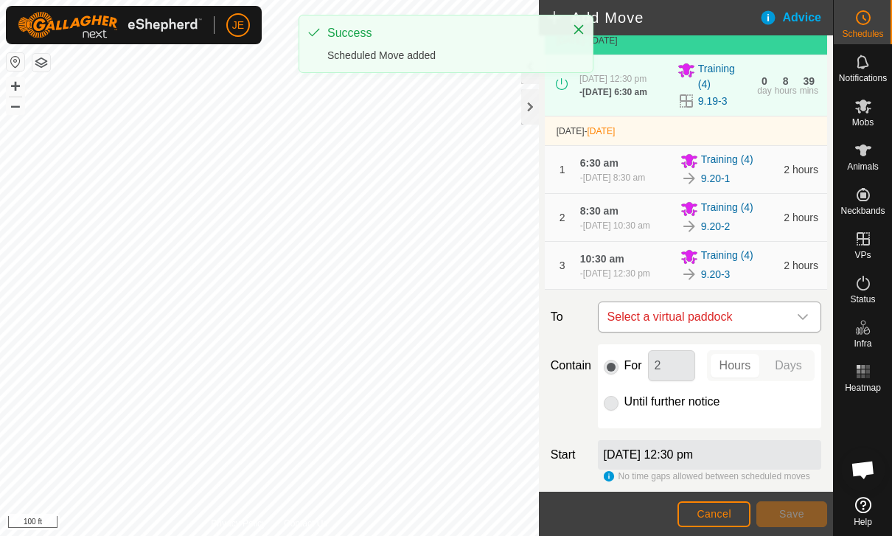
click at [740, 332] on span "Select a virtual paddock" at bounding box center [695, 316] width 187 height 29
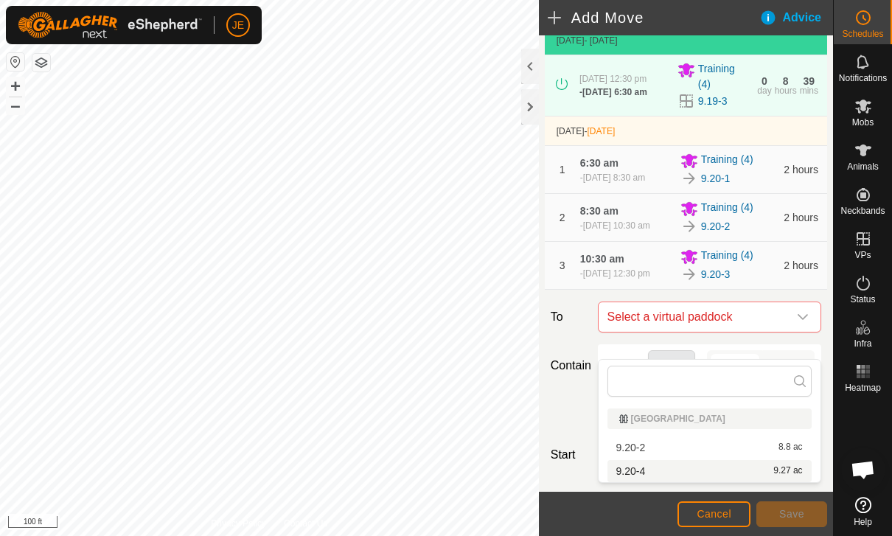
click at [726, 466] on div "9.20-4 9.27 ac" at bounding box center [709, 471] width 187 height 10
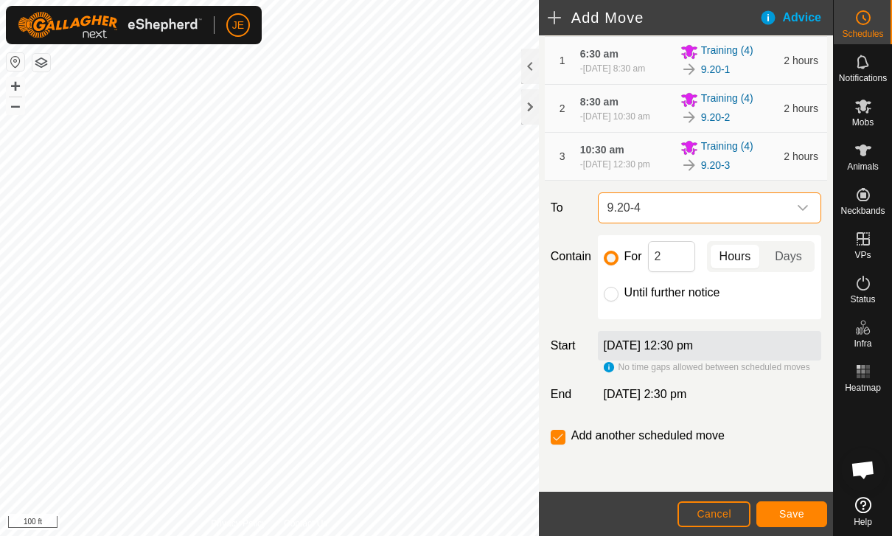
scroll to position [212, 0]
click at [619, 288] on div "Until further notice" at bounding box center [710, 293] width 212 height 18
click at [612, 292] on input "Until further notice" at bounding box center [611, 294] width 15 height 15
radio input "true"
checkbox input "false"
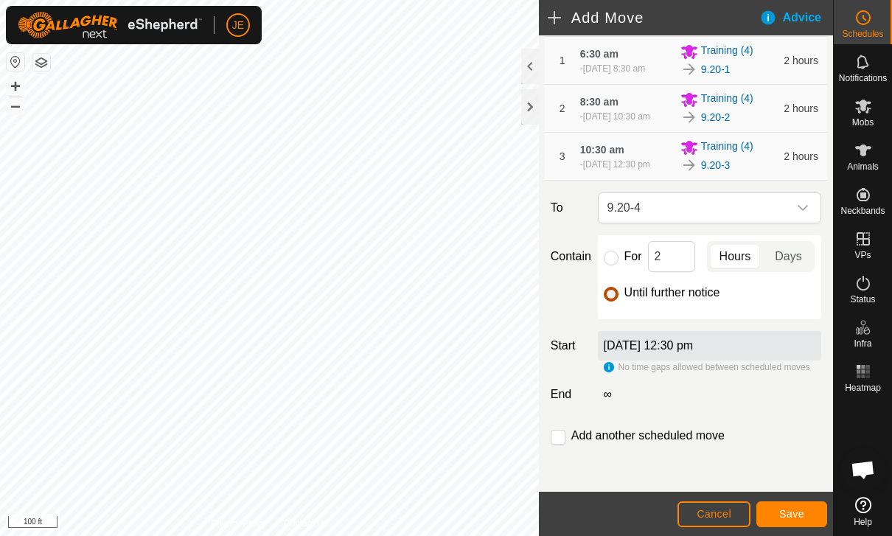
click at [791, 512] on span "Save" at bounding box center [791, 514] width 25 height 12
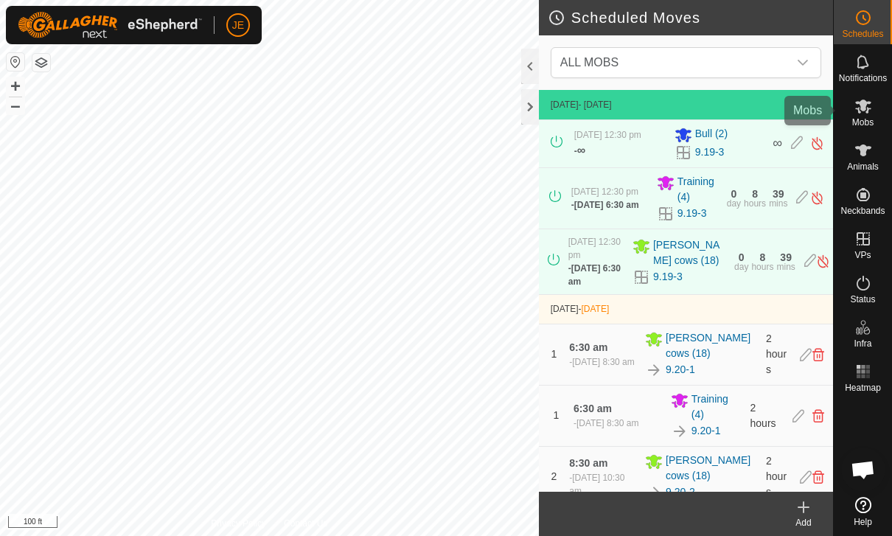
click at [866, 110] on icon at bounding box center [864, 106] width 18 height 18
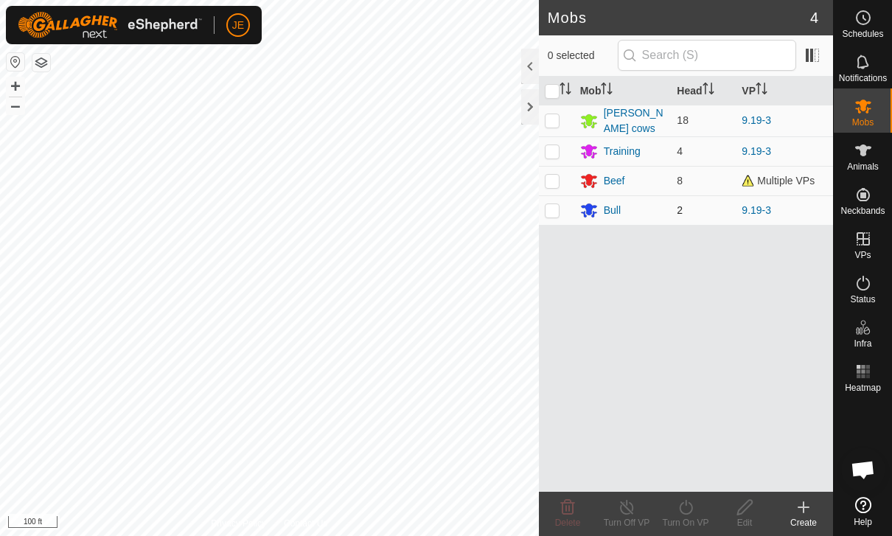
click at [555, 206] on p-checkbox at bounding box center [552, 210] width 15 height 12
checkbox input "true"
click at [693, 512] on icon at bounding box center [686, 507] width 18 height 18
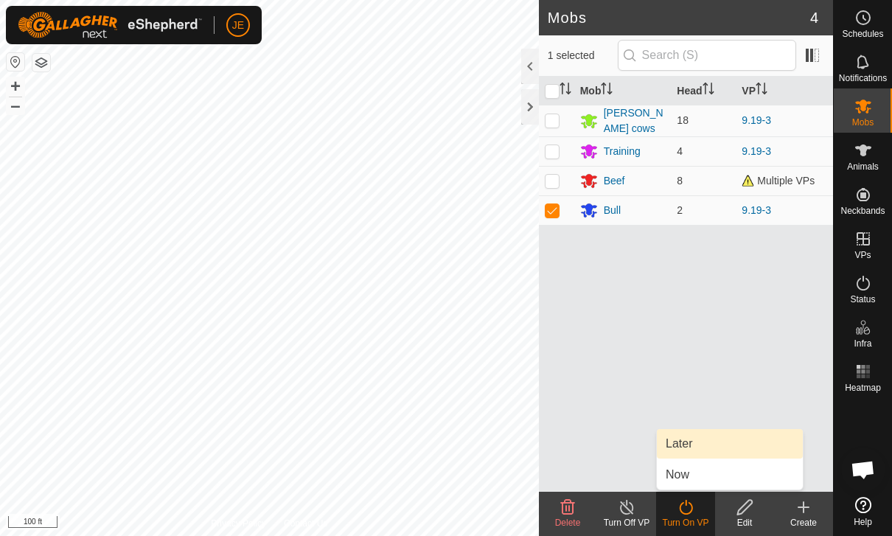
click at [693, 439] on link "Later" at bounding box center [730, 443] width 146 height 29
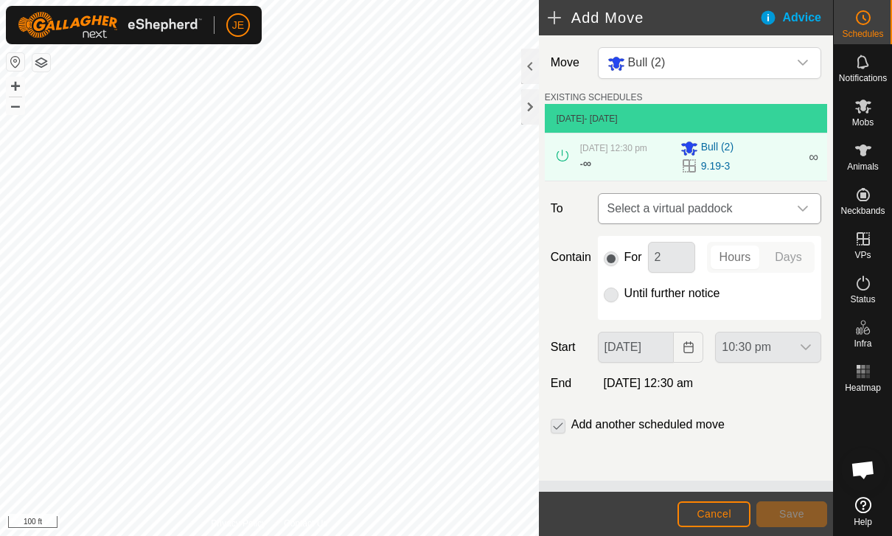
click at [665, 221] on span "Select a virtual paddock" at bounding box center [695, 208] width 187 height 29
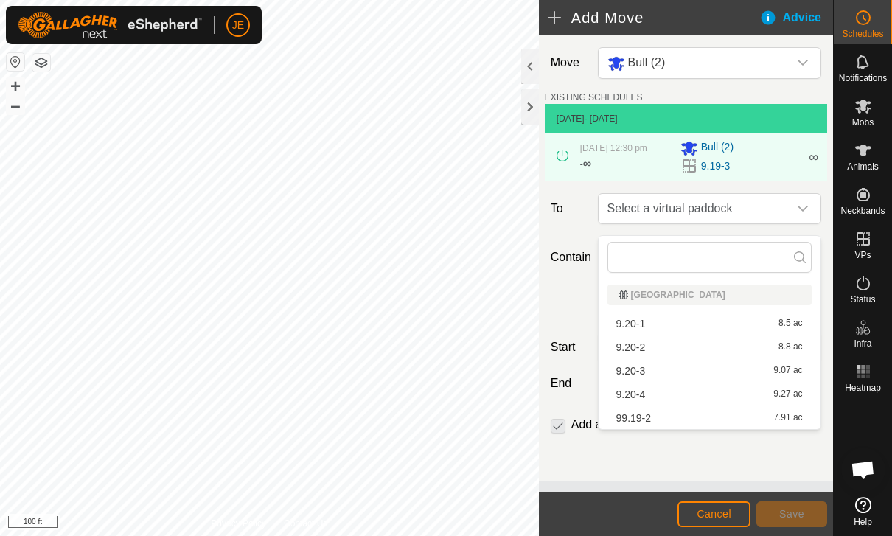
click at [650, 322] on div "9.20-1 8.5 ac" at bounding box center [709, 324] width 187 height 10
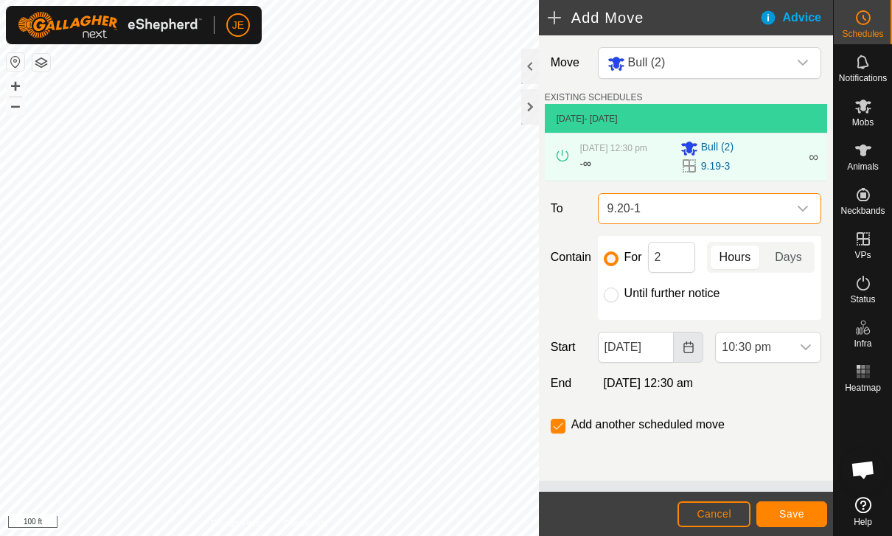
click at [689, 353] on icon "Choose Date" at bounding box center [689, 347] width 12 height 12
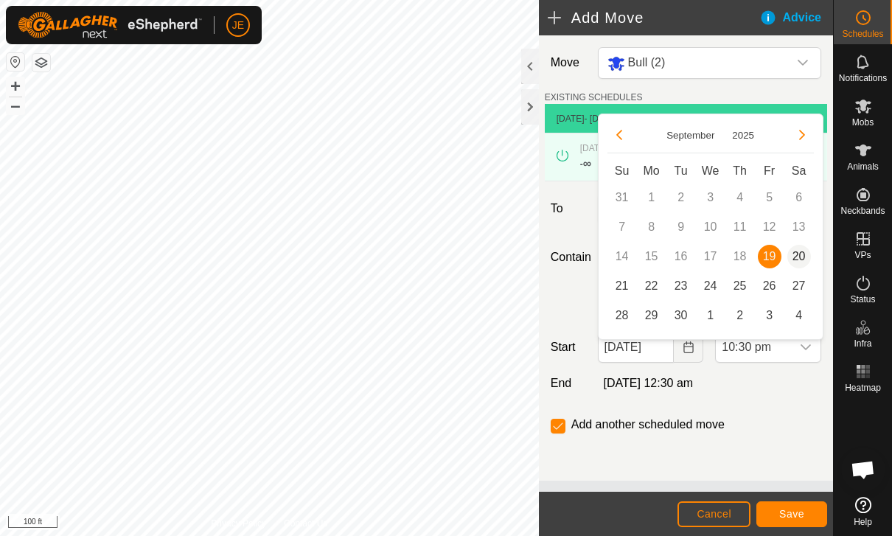
click at [807, 252] on span "20" at bounding box center [799, 257] width 24 height 24
type input "[DATE]"
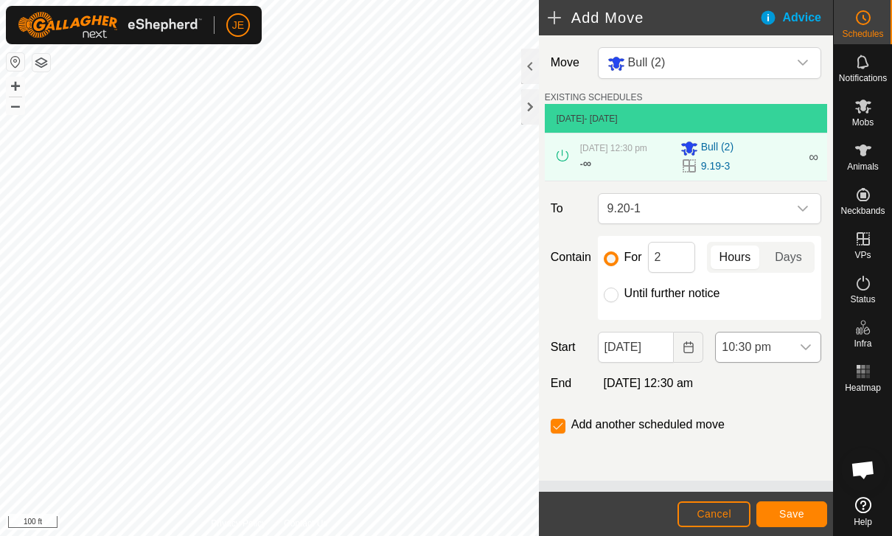
click at [799, 357] on div "dropdown trigger" at bounding box center [805, 347] width 29 height 29
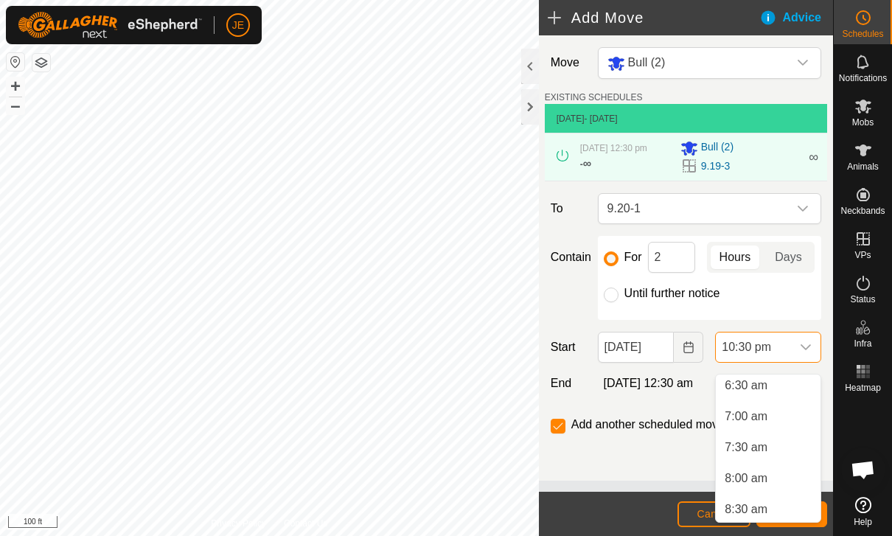
scroll to position [400, 0]
click at [761, 393] on span "6:30 am" at bounding box center [746, 392] width 43 height 18
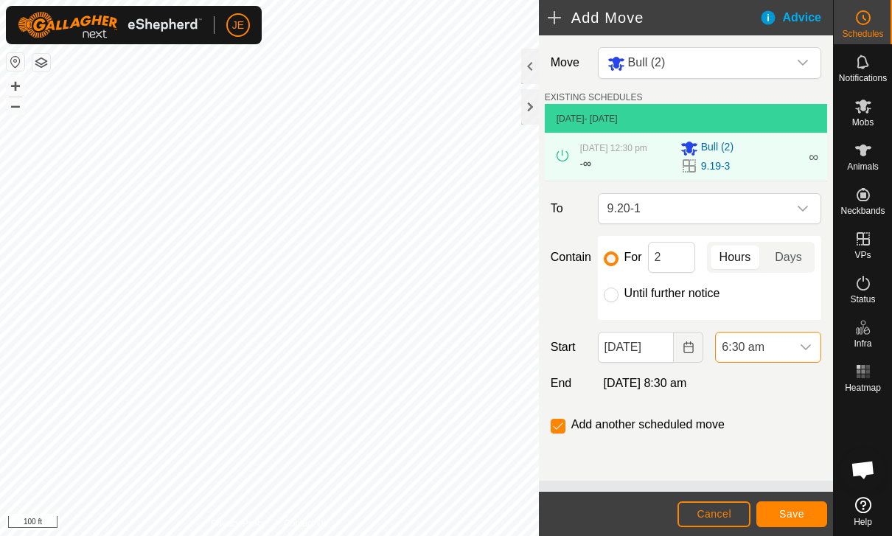
scroll to position [1276, 0]
click at [803, 510] on span "Save" at bounding box center [791, 514] width 25 height 12
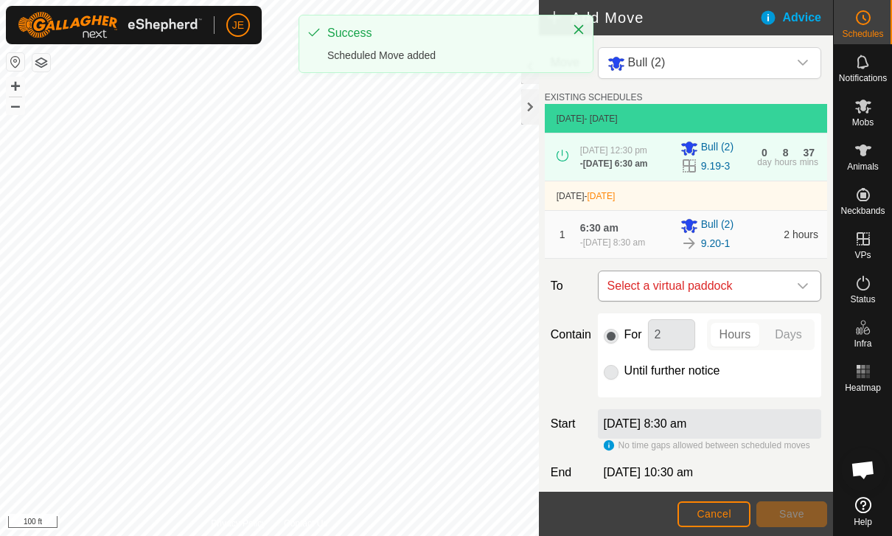
click at [743, 301] on span "Select a virtual paddock" at bounding box center [695, 285] width 187 height 29
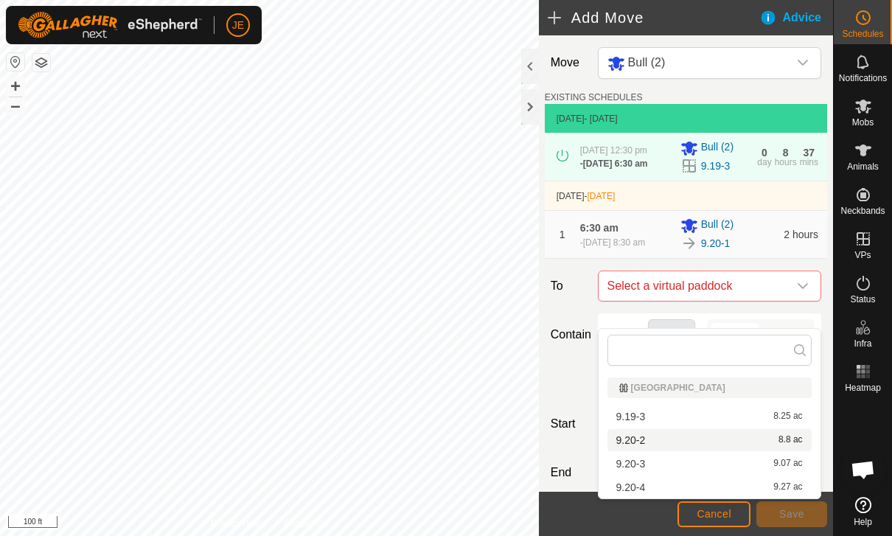
click at [681, 437] on div "9.20-2 8.8 ac" at bounding box center [709, 440] width 187 height 10
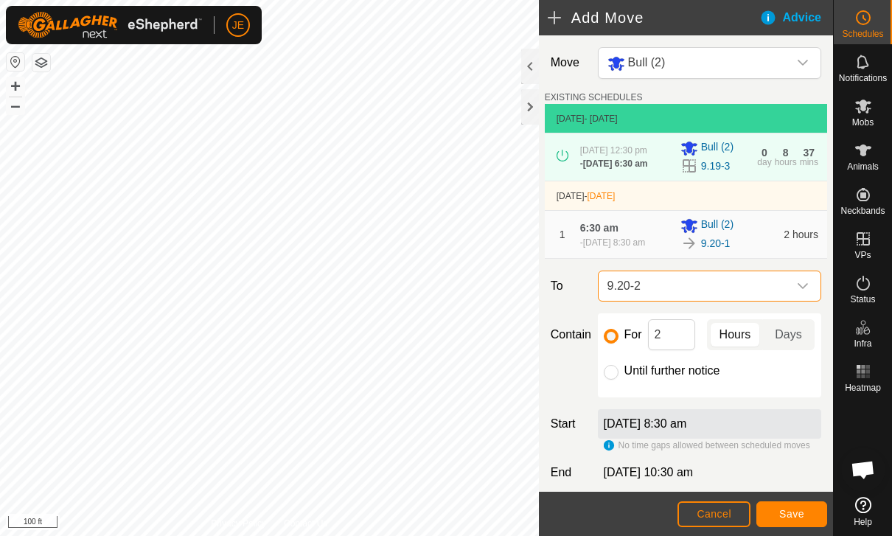
click at [788, 508] on span "Save" at bounding box center [791, 514] width 25 height 12
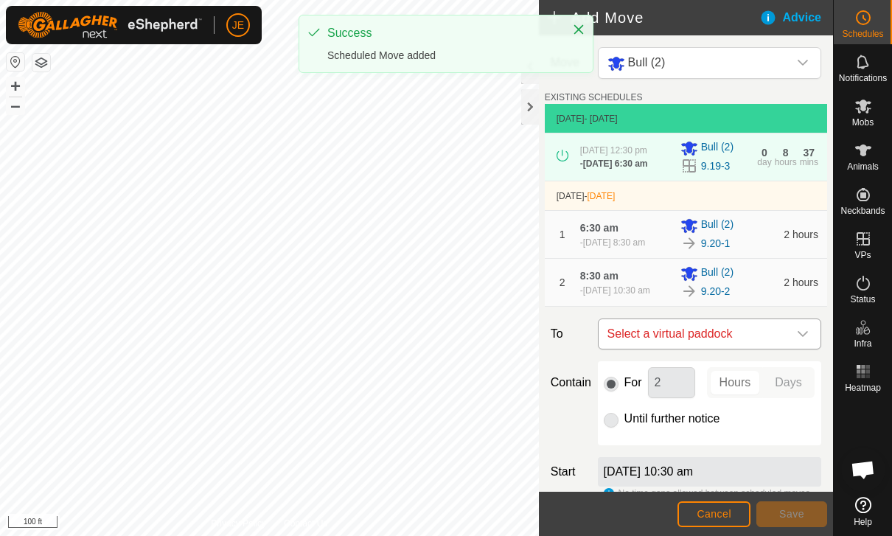
click at [712, 349] on span "Select a virtual paddock" at bounding box center [695, 333] width 187 height 29
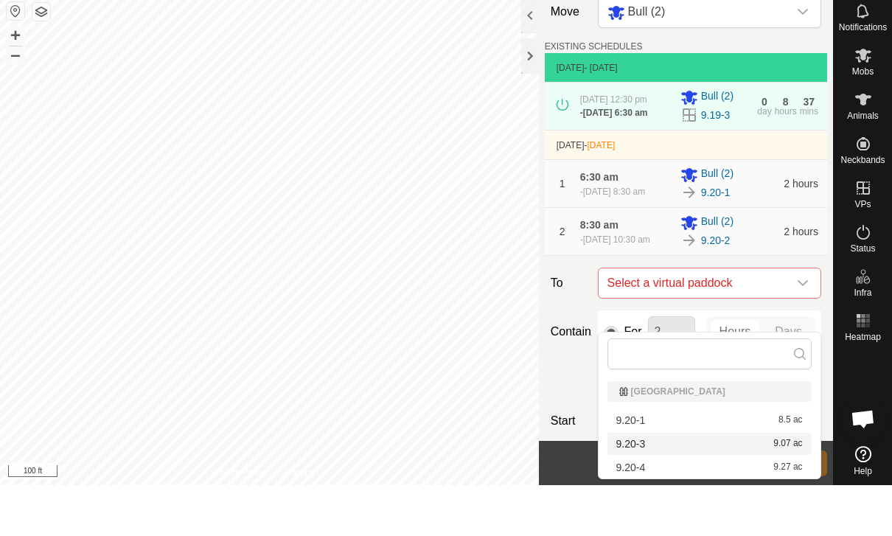
click at [653, 490] on div "9.20-3 9.07 ac" at bounding box center [709, 495] width 187 height 10
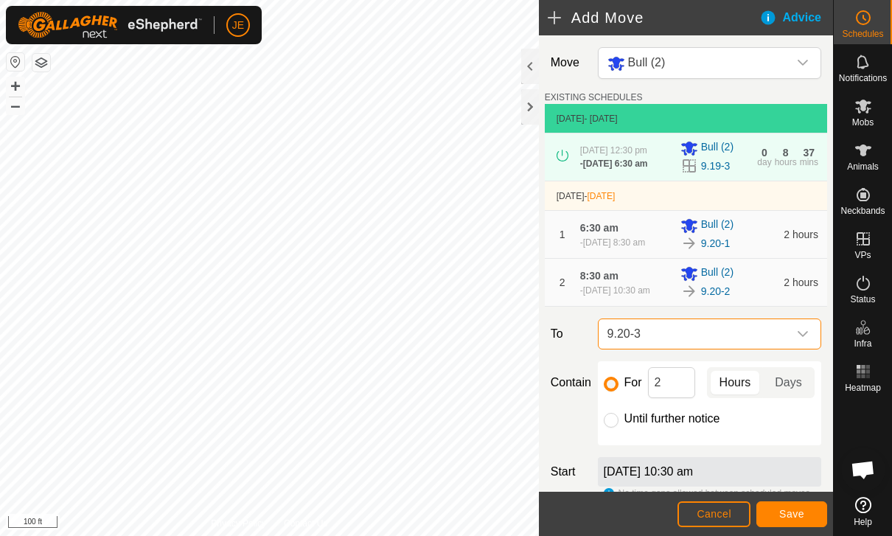
click at [799, 511] on span "Save" at bounding box center [791, 514] width 25 height 12
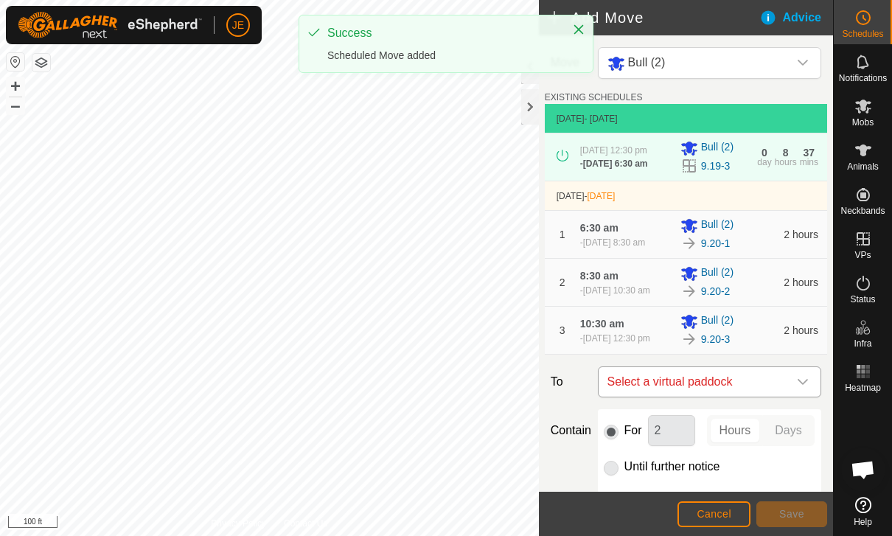
click at [741, 397] on span "Select a virtual paddock" at bounding box center [695, 381] width 187 height 29
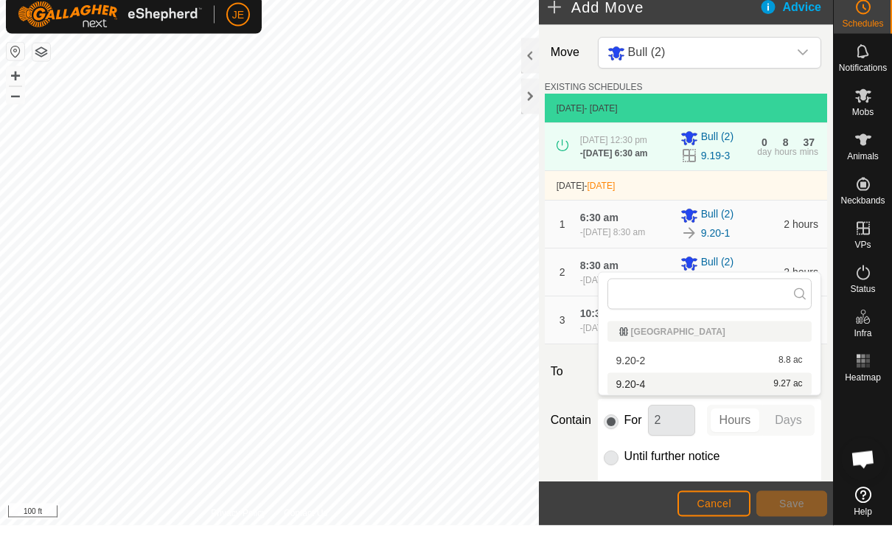
click at [686, 389] on div "9.20-4 9.27 ac" at bounding box center [709, 394] width 187 height 10
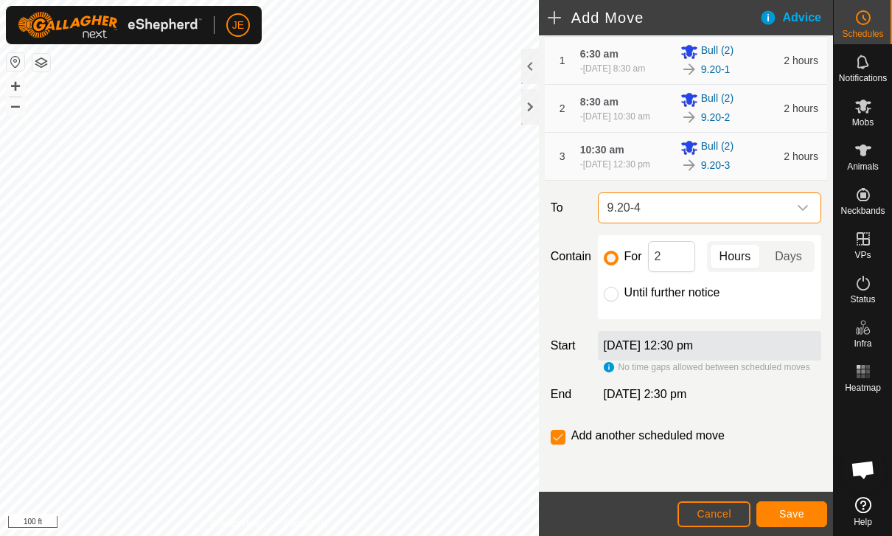
scroll to position [212, 0]
click at [616, 296] on input "Until further notice" at bounding box center [611, 294] width 15 height 15
radio input "true"
checkbox input "false"
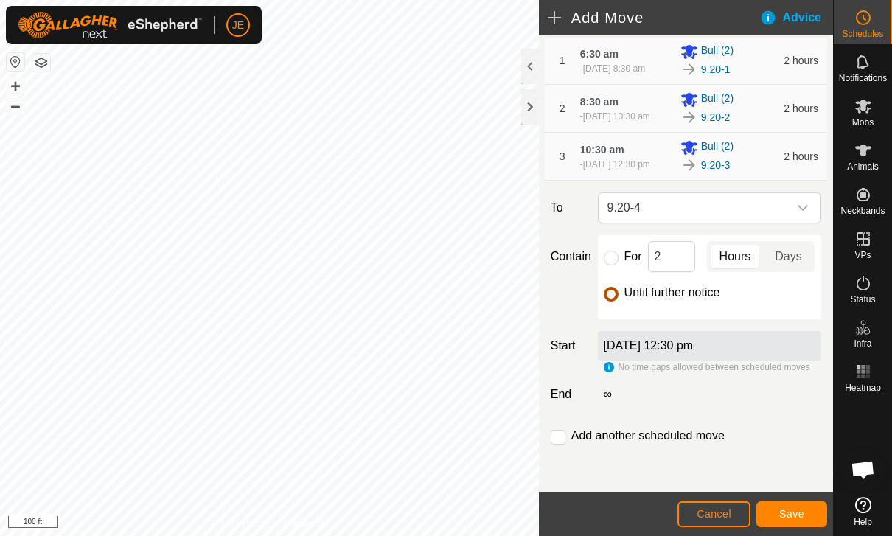
click at [799, 510] on span "Save" at bounding box center [791, 514] width 25 height 12
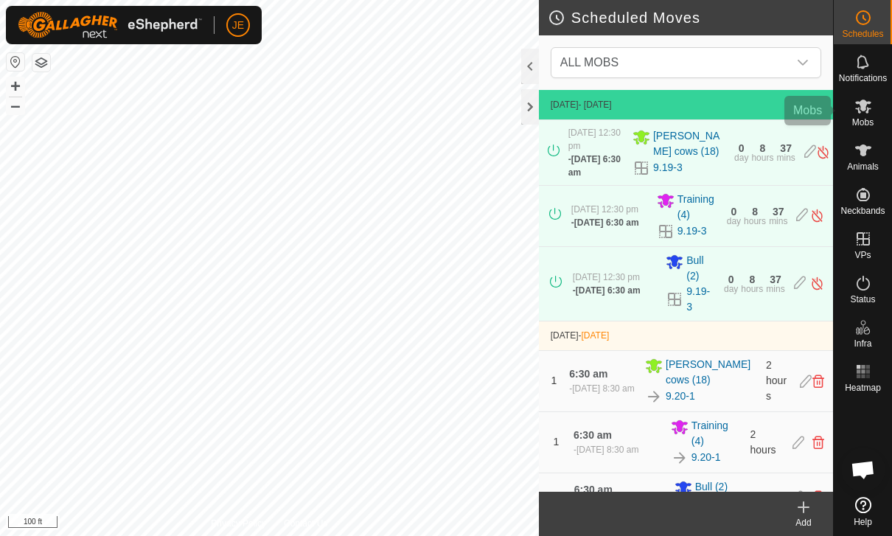
click at [867, 112] on icon at bounding box center [863, 107] width 16 height 14
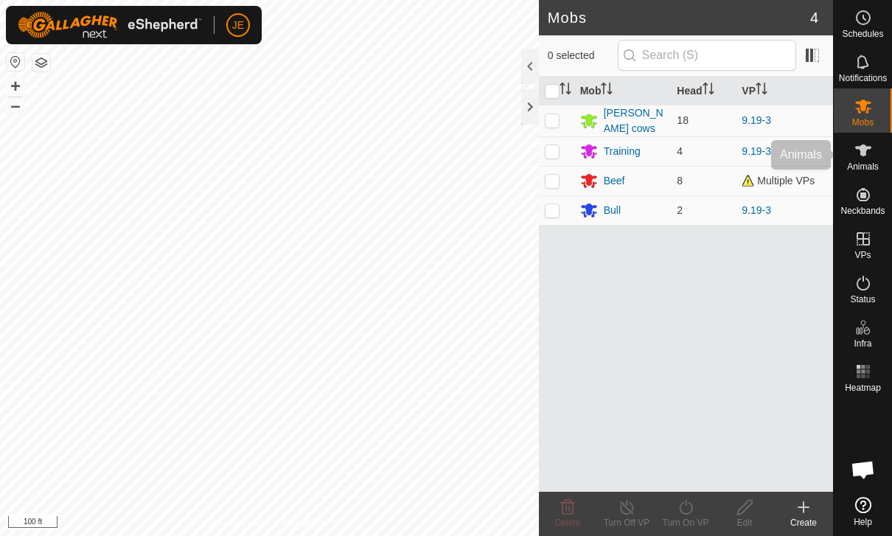
click at [862, 156] on icon at bounding box center [863, 151] width 16 height 12
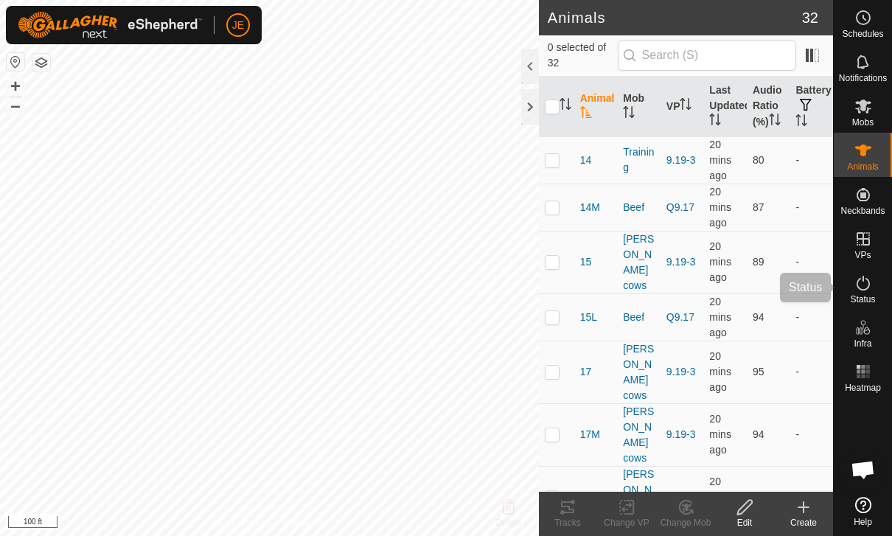
click at [869, 285] on icon at bounding box center [863, 283] width 13 height 15
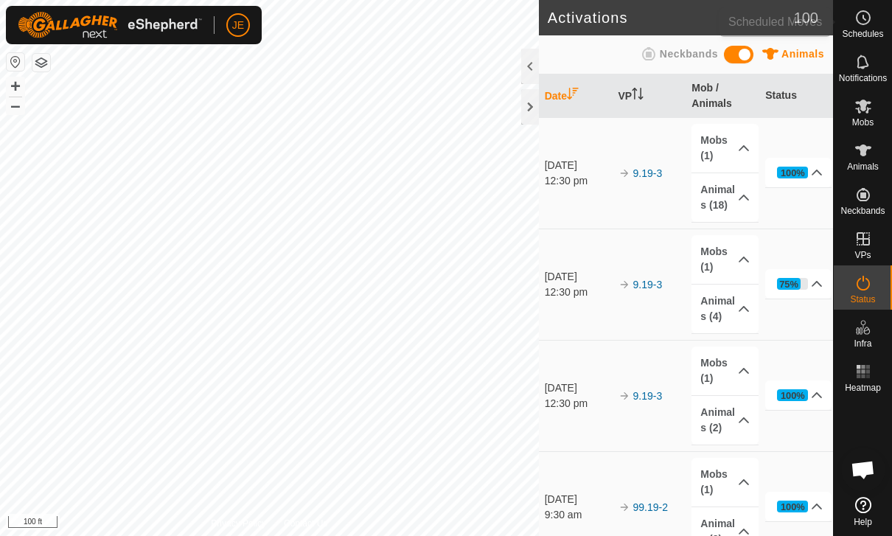
click at [868, 23] on circle at bounding box center [863, 17] width 13 height 13
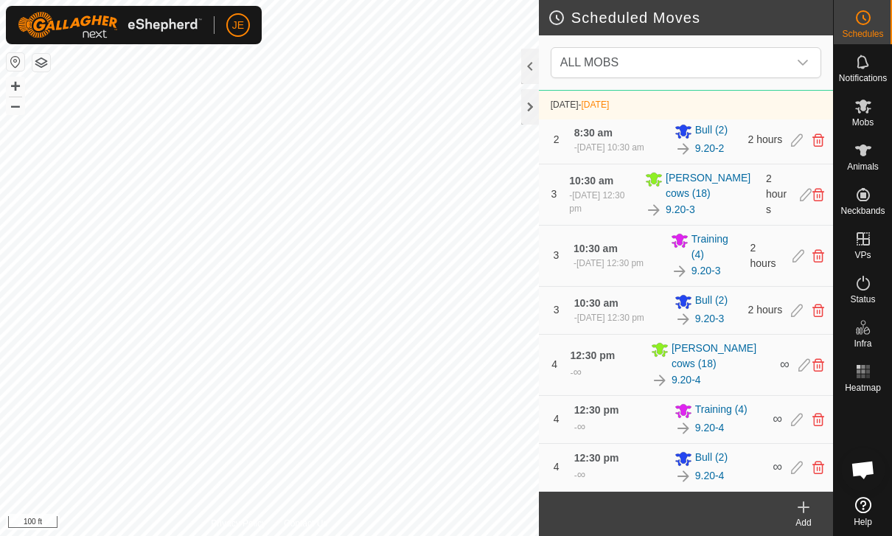
scroll to position [552, 0]
